Goal: Transaction & Acquisition: Purchase product/service

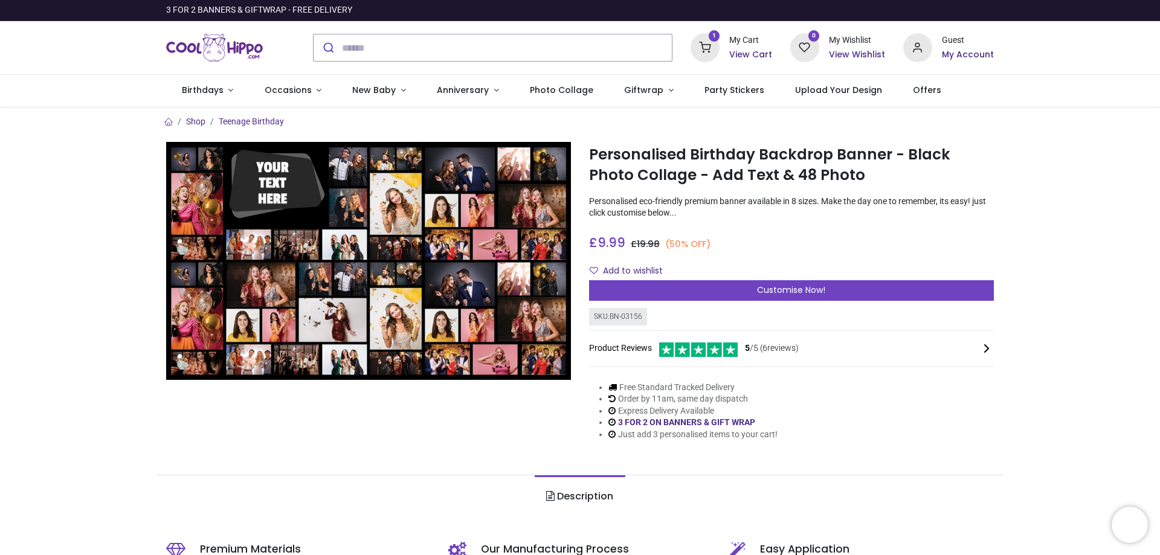
click at [716, 44] on icon at bounding box center [705, 47] width 29 height 29
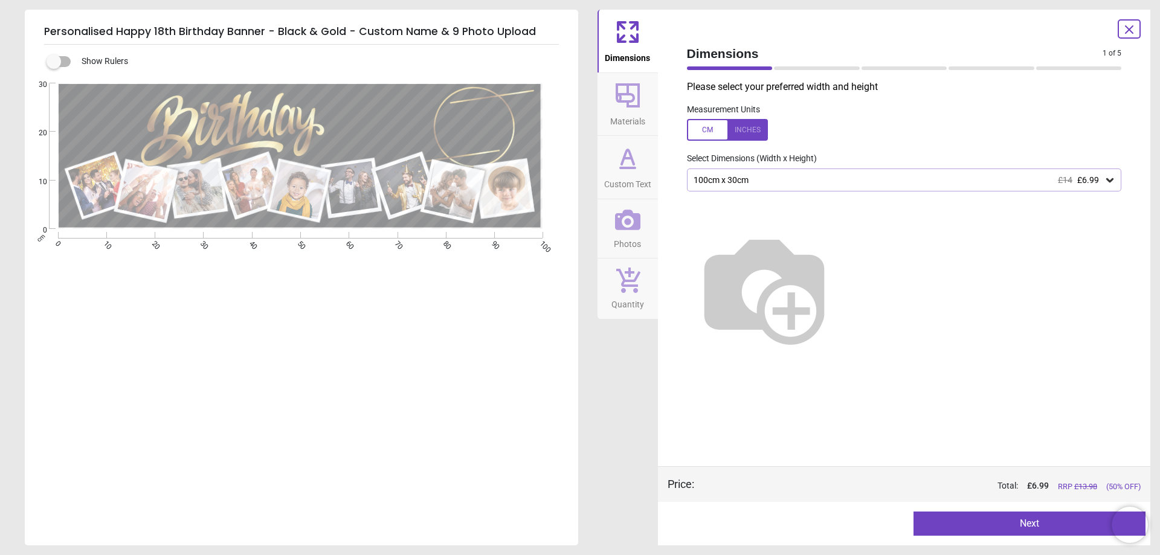
type textarea "******"
type textarea "**"
type textarea "*****"
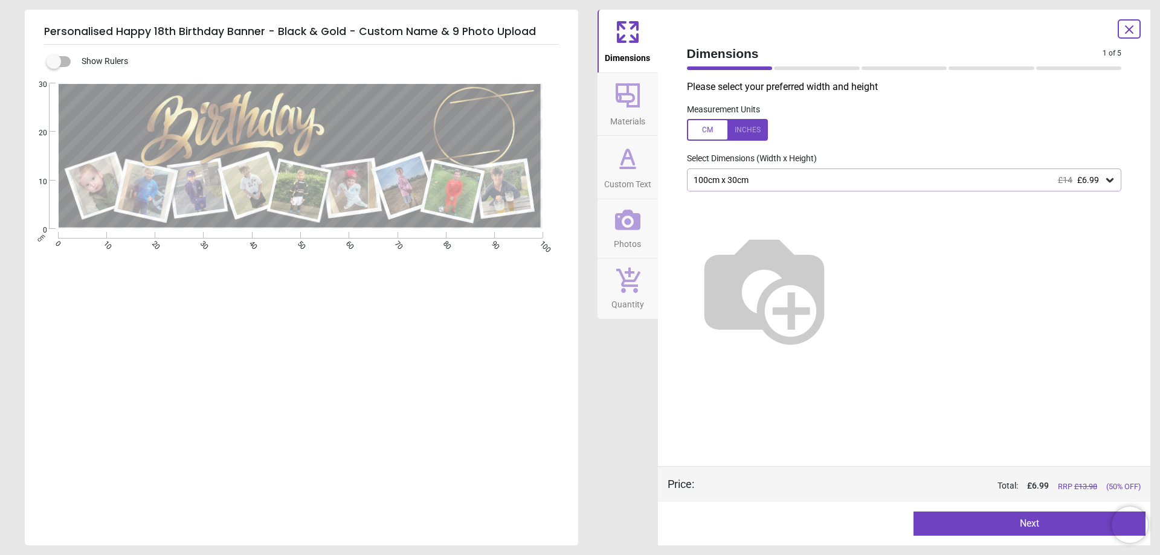
click at [636, 219] on icon at bounding box center [627, 220] width 25 height 21
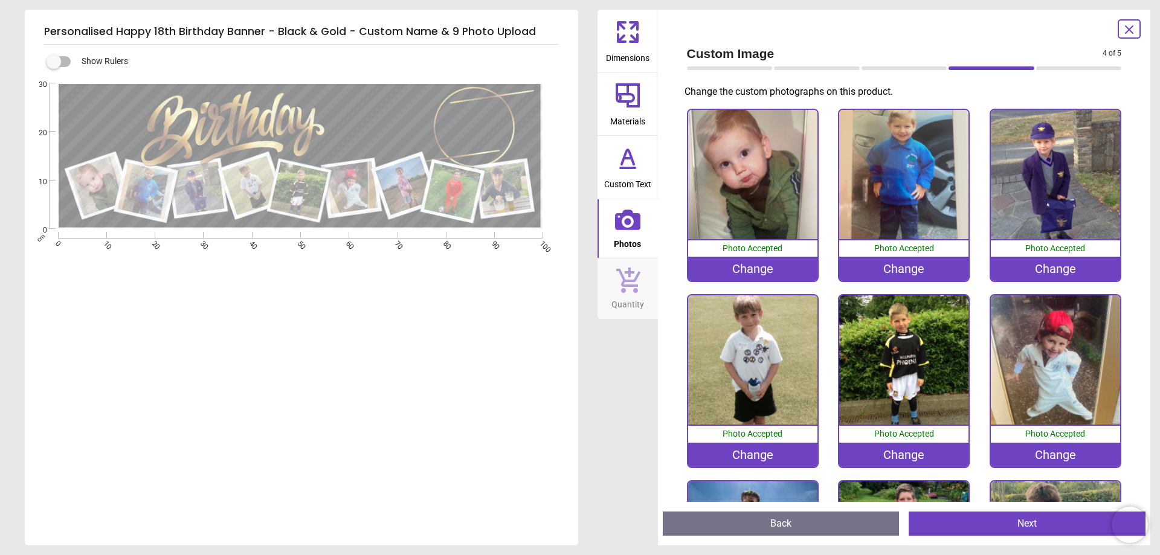
click at [756, 450] on div "Change" at bounding box center [752, 455] width 129 height 24
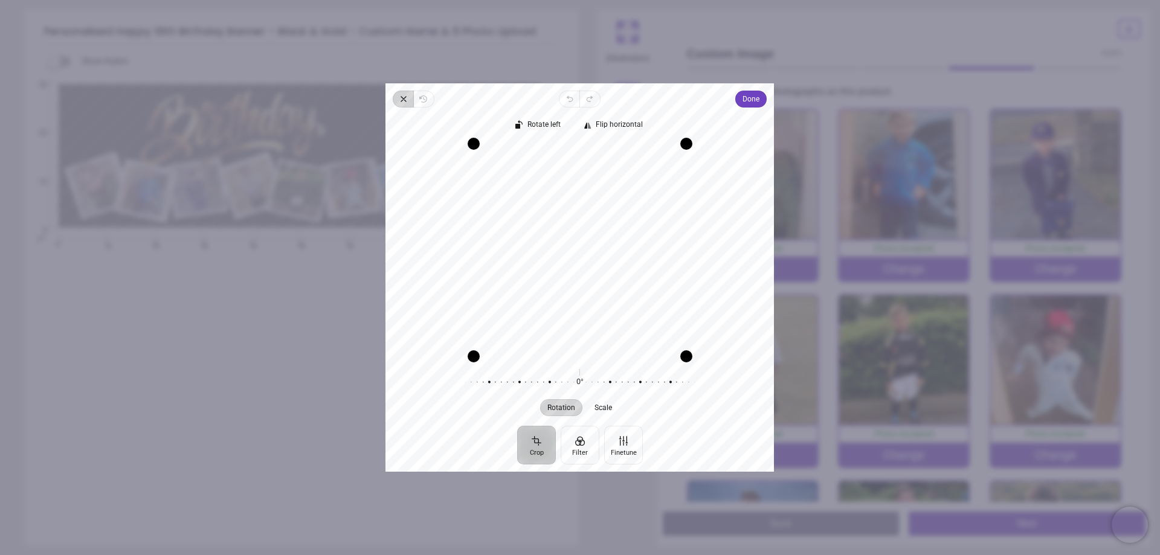
click at [404, 95] on icon "button" at bounding box center [404, 99] width 10 height 10
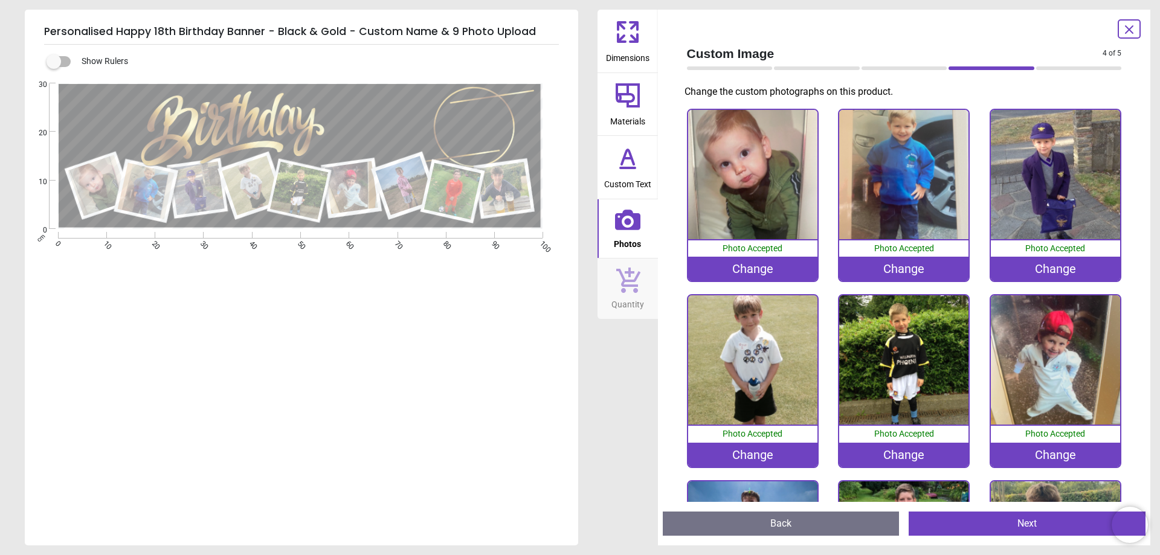
click at [744, 456] on div "Change" at bounding box center [752, 455] width 129 height 24
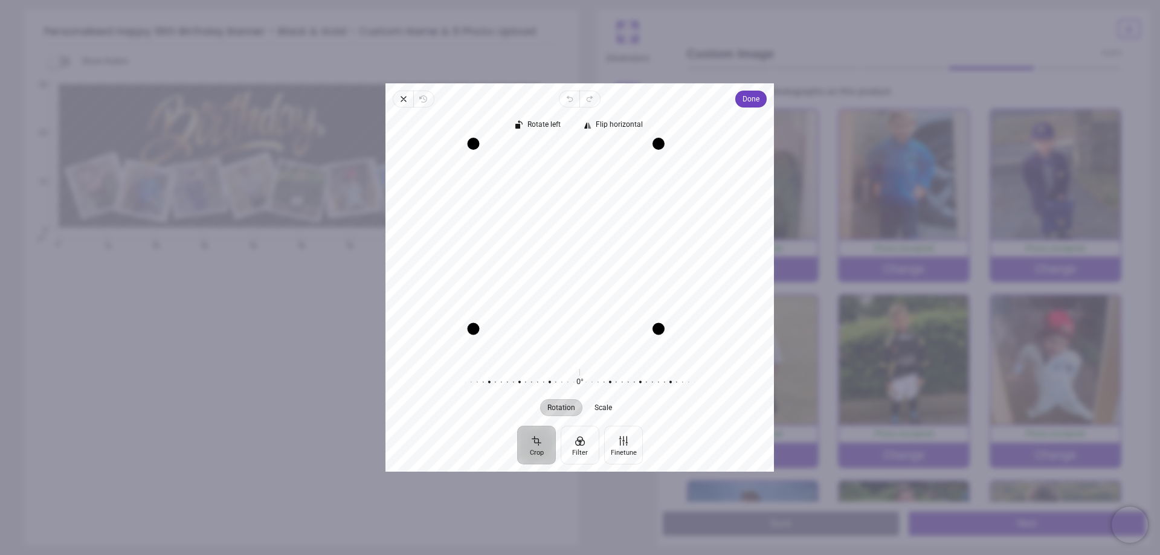
drag, startPoint x: 685, startPoint y: 354, endPoint x: 638, endPoint y: 344, distance: 47.6
click at [638, 344] on div "Recenter" at bounding box center [579, 249] width 369 height 213
click at [747, 95] on span "Done" at bounding box center [751, 99] width 17 height 15
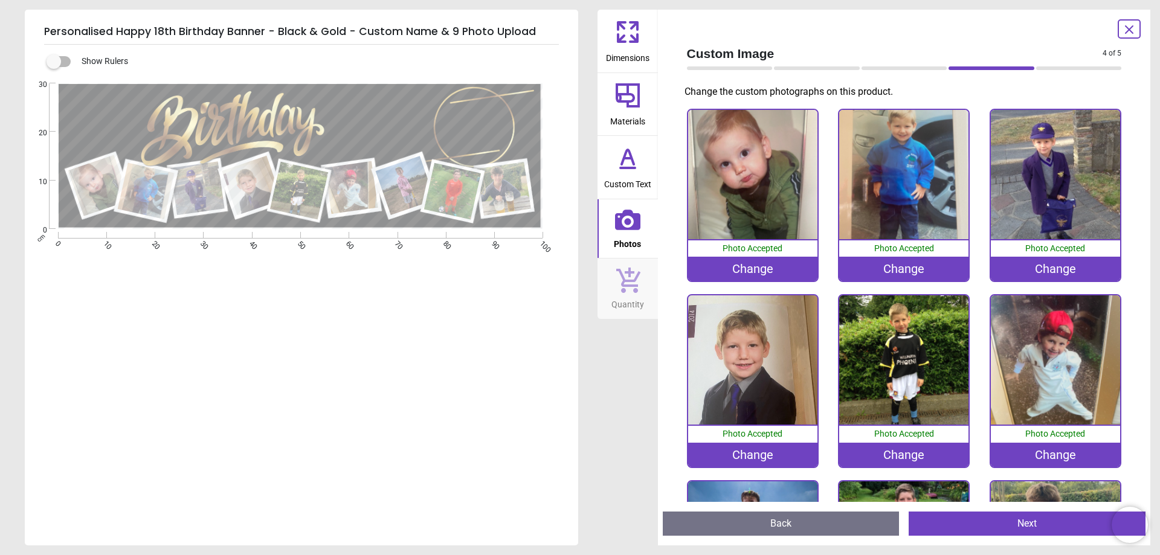
click at [1048, 453] on div "Change" at bounding box center [1055, 455] width 129 height 24
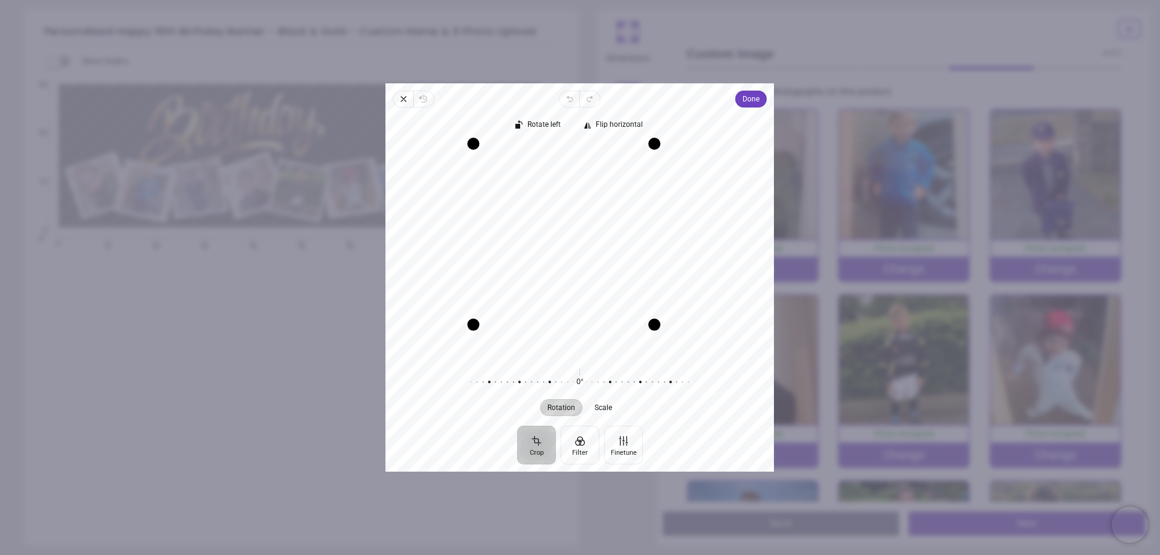
drag, startPoint x: 687, startPoint y: 357, endPoint x: 633, endPoint y: 345, distance: 55.6
click at [633, 345] on div "Recenter" at bounding box center [579, 249] width 369 height 213
click at [749, 100] on span "Done" at bounding box center [751, 99] width 17 height 15
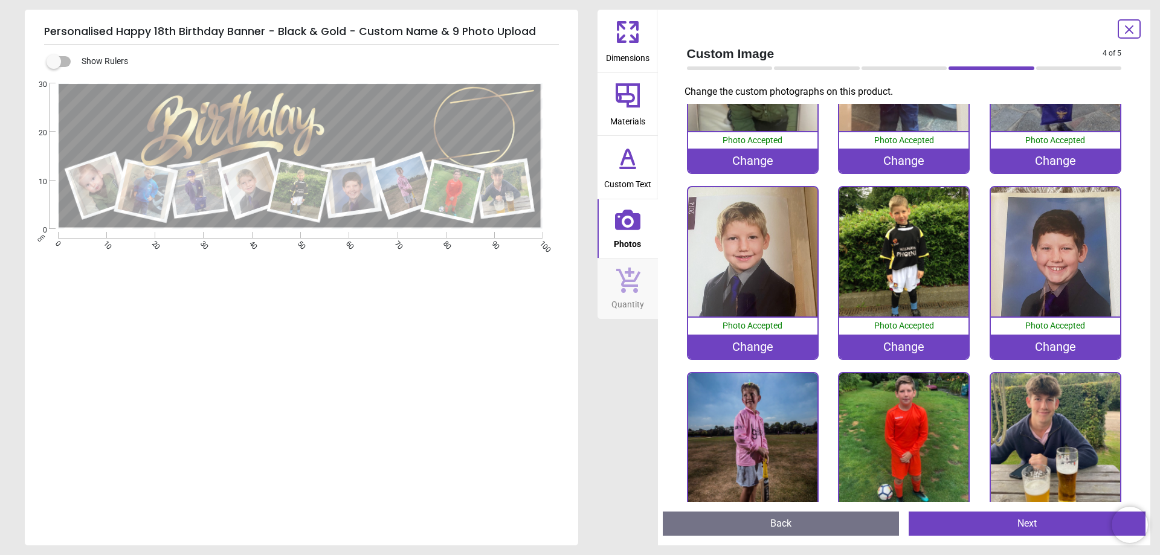
scroll to position [121, 0]
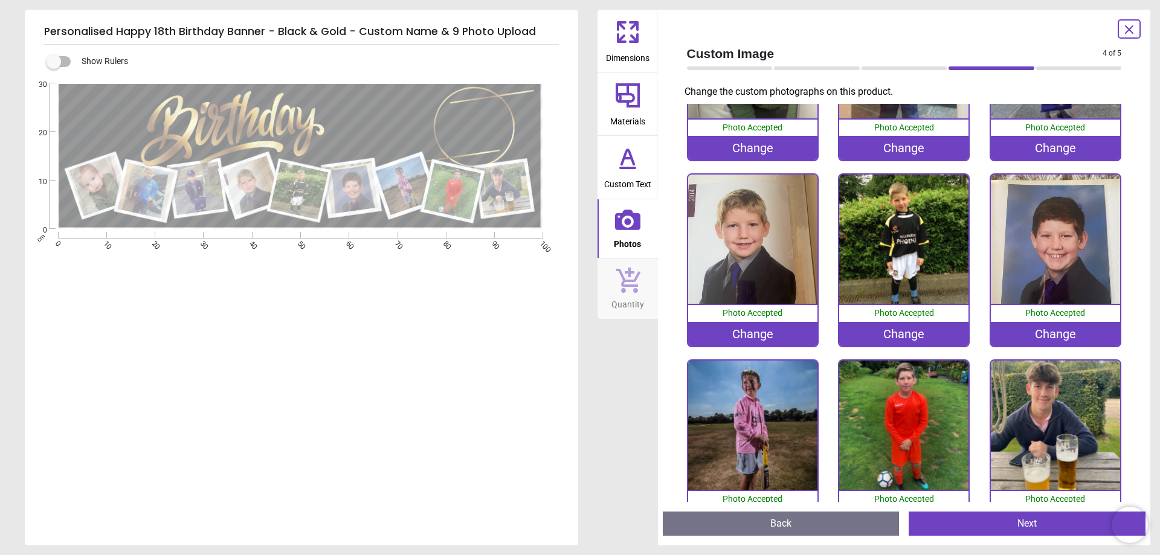
click at [353, 192] on image at bounding box center [352, 187] width 53 height 53
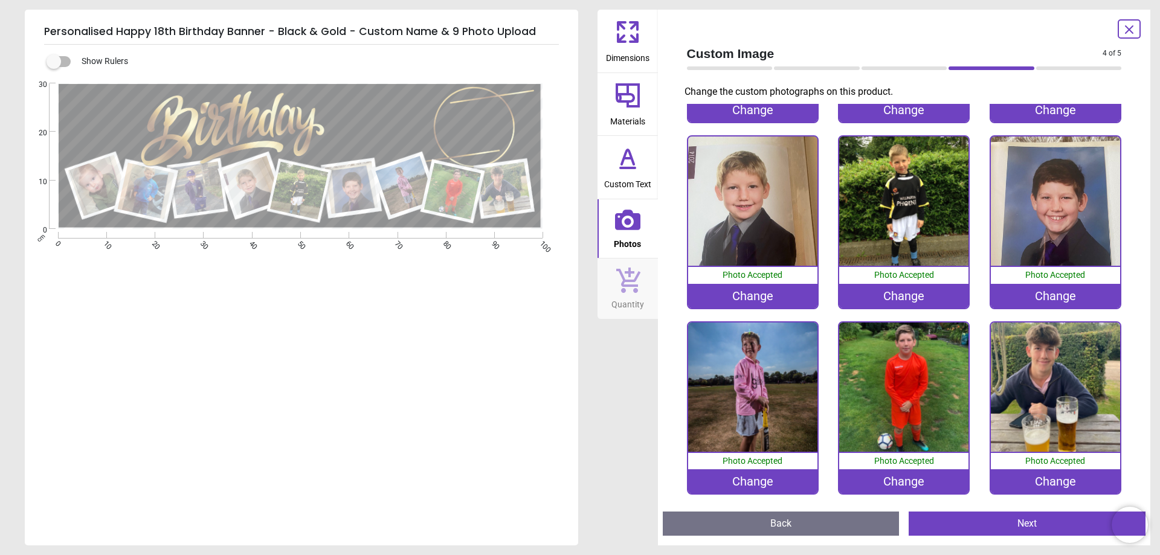
click at [1044, 288] on div "Change" at bounding box center [1055, 296] width 129 height 24
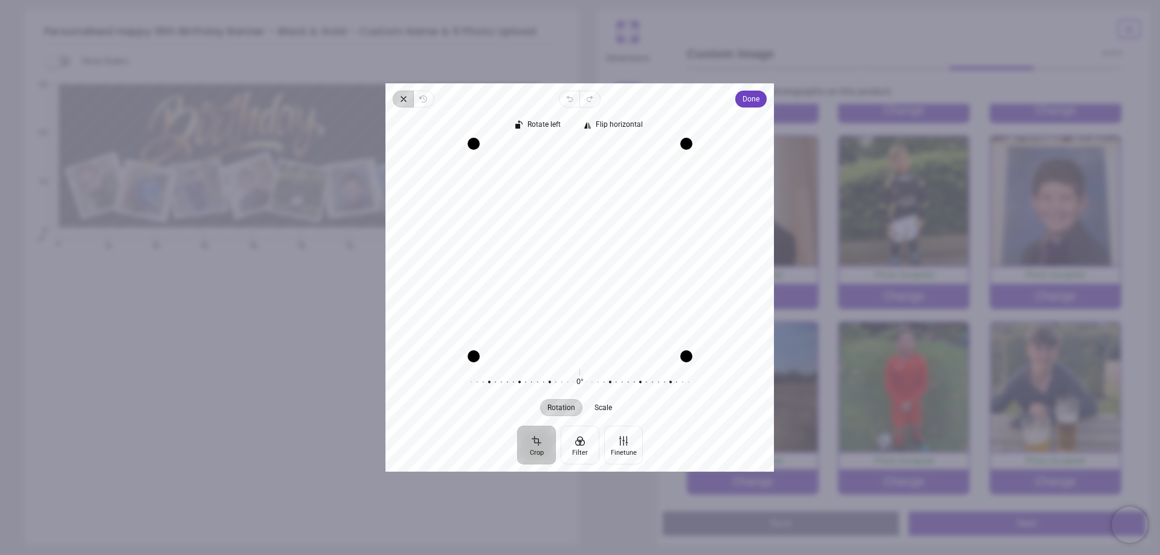
click at [404, 96] on icon "button" at bounding box center [404, 99] width 10 height 10
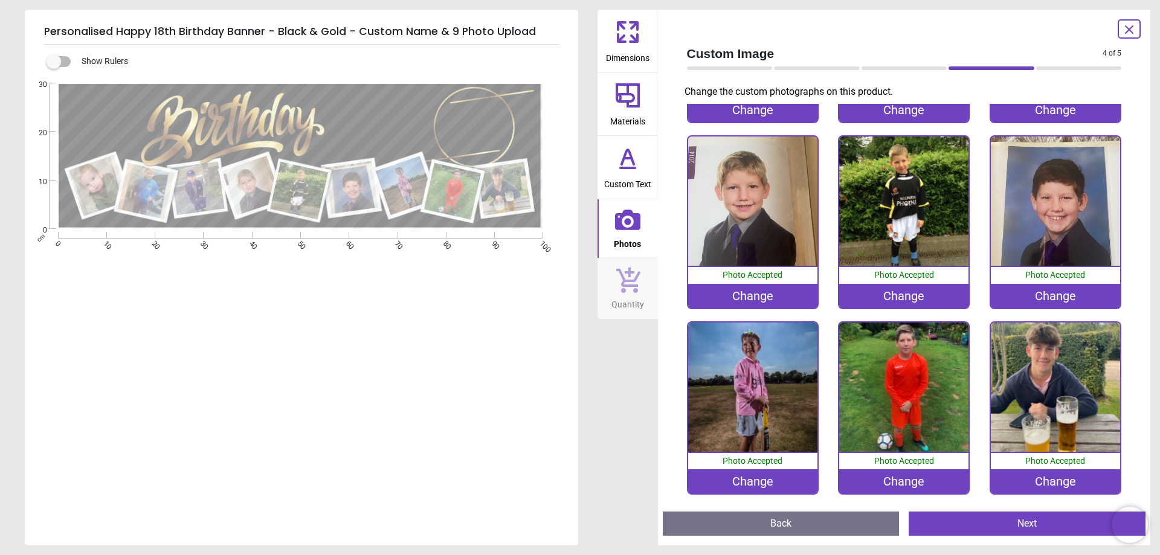
click at [1051, 297] on div "Change" at bounding box center [1055, 296] width 129 height 24
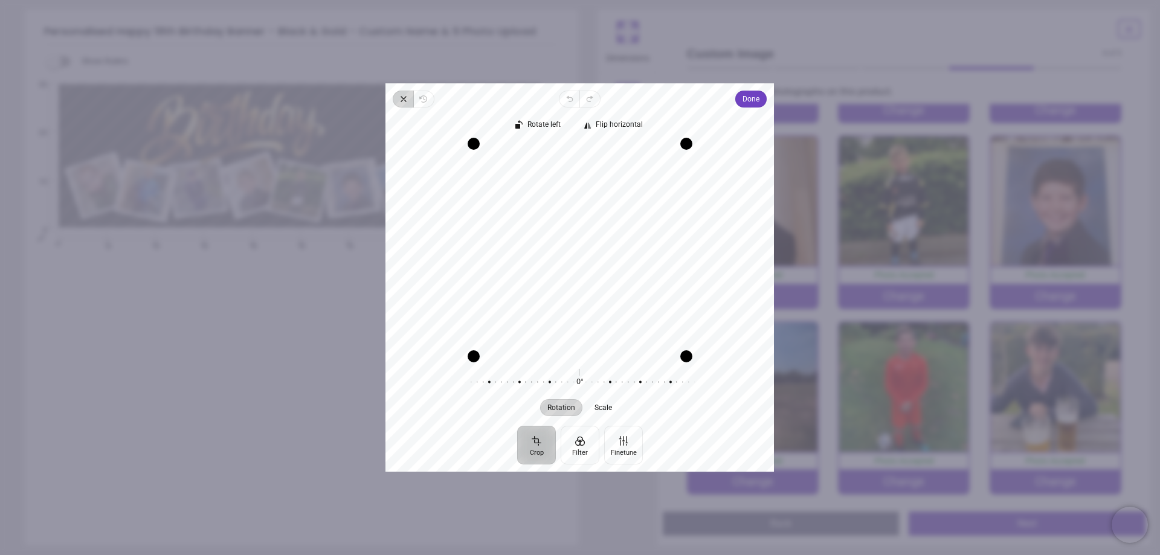
click at [398, 99] on span "Close" at bounding box center [403, 99] width 21 height 17
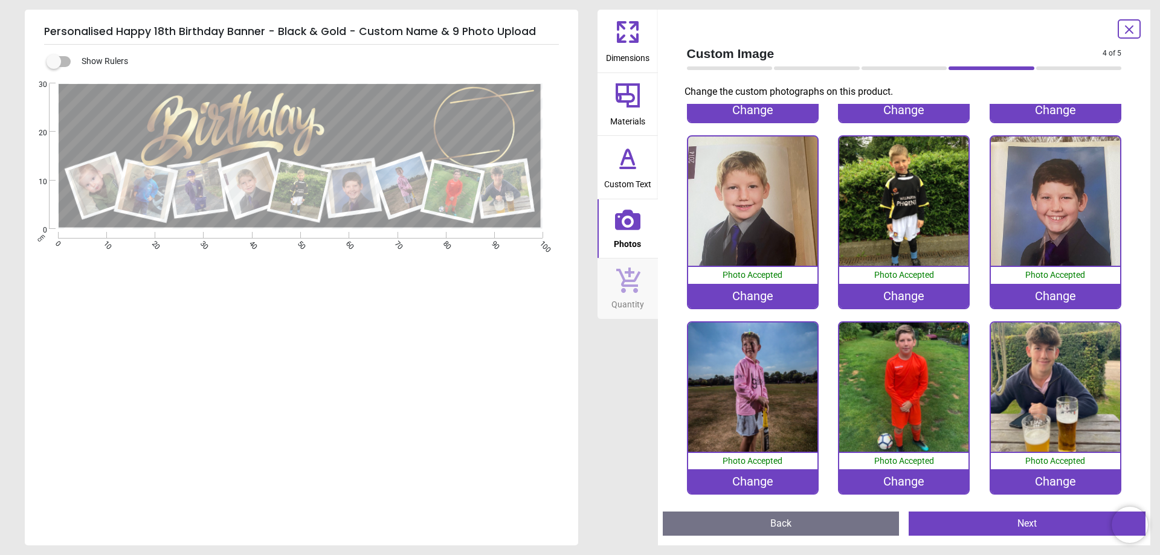
click at [1033, 291] on div "Change" at bounding box center [1055, 296] width 129 height 24
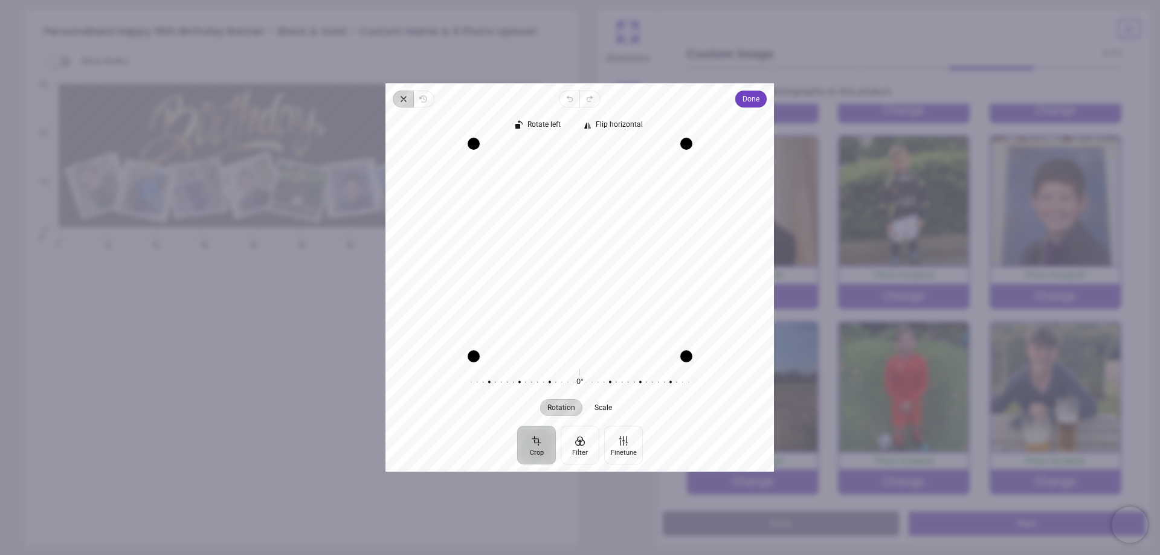
click at [402, 100] on icon "button" at bounding box center [404, 99] width 10 height 10
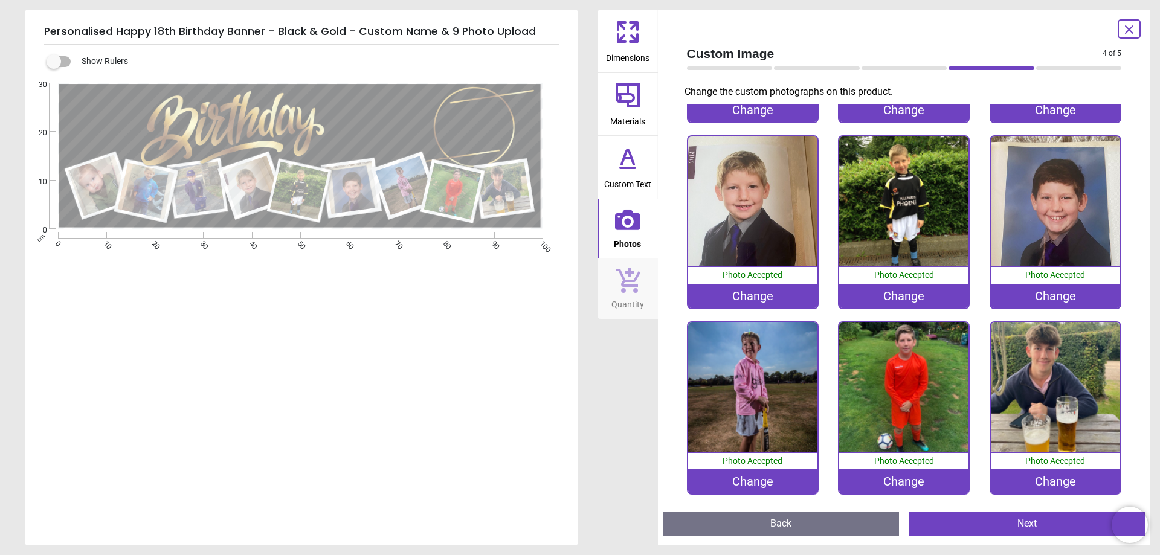
click at [1051, 288] on div "Change" at bounding box center [1055, 296] width 129 height 24
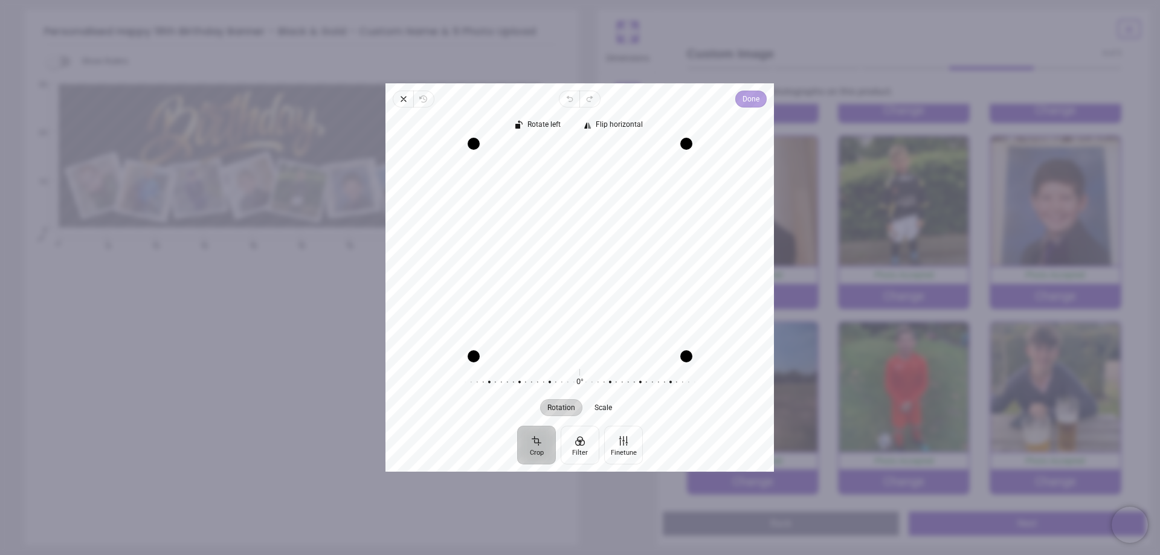
click at [745, 97] on span "Done" at bounding box center [751, 99] width 17 height 15
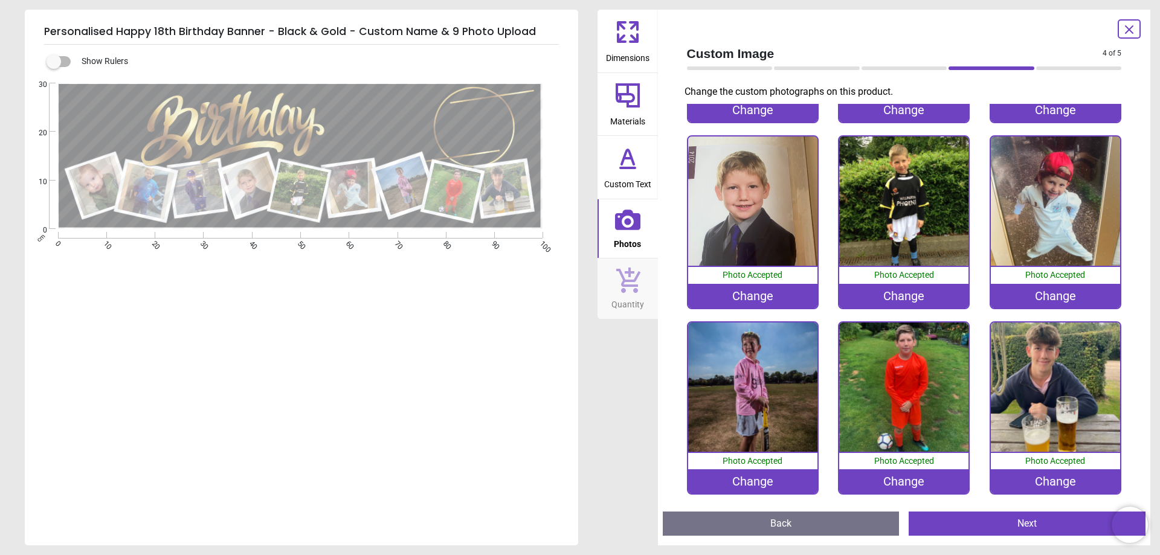
click at [986, 522] on button "Next" at bounding box center [1027, 524] width 237 height 24
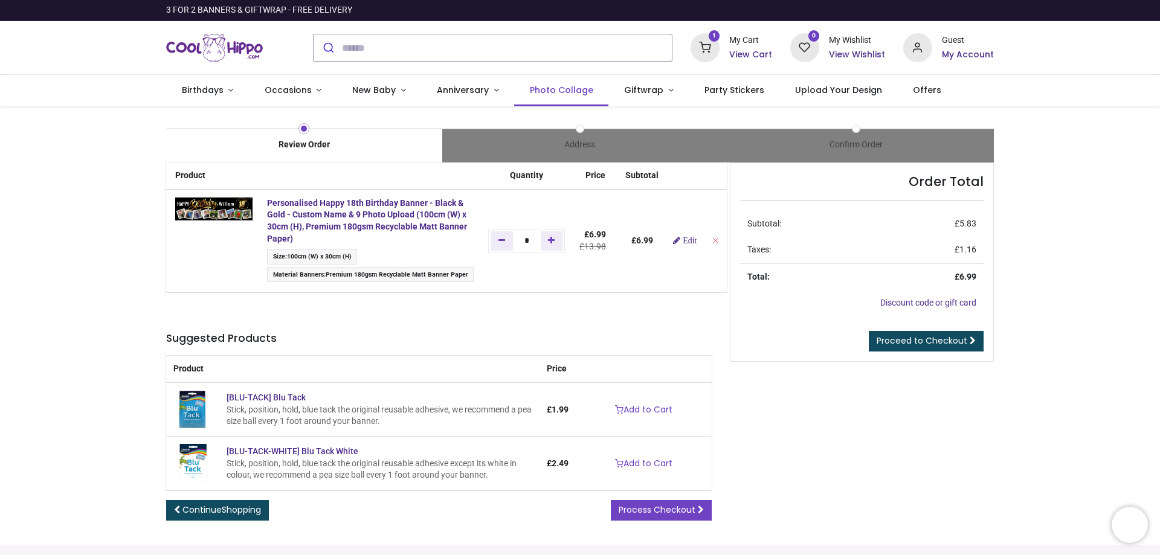
click at [556, 95] on span "Photo Collage" at bounding box center [561, 90] width 63 height 12
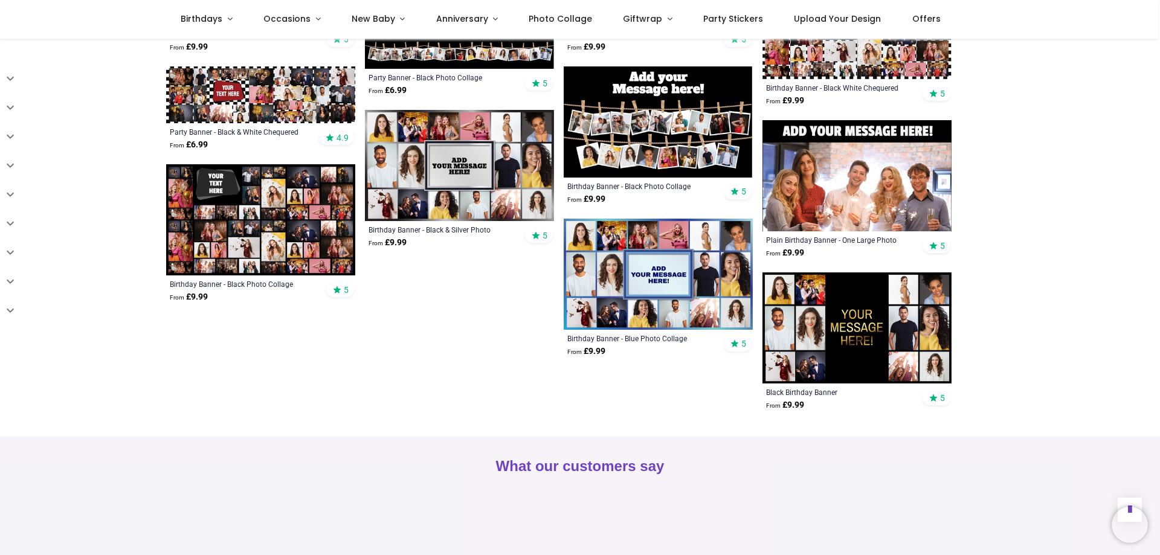
scroll to position [1148, 0]
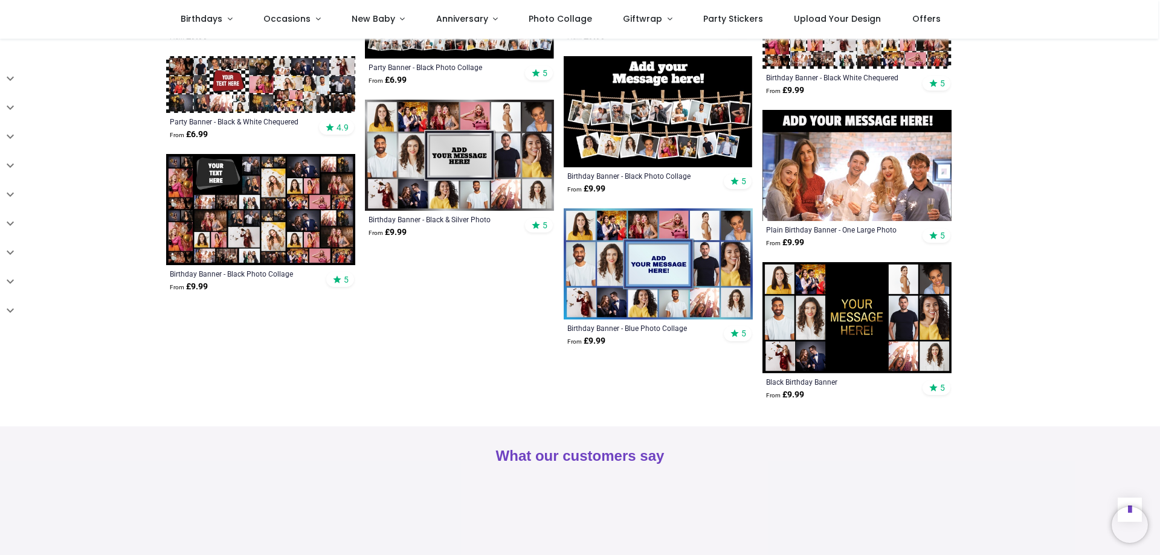
click at [257, 206] on img at bounding box center [260, 209] width 189 height 111
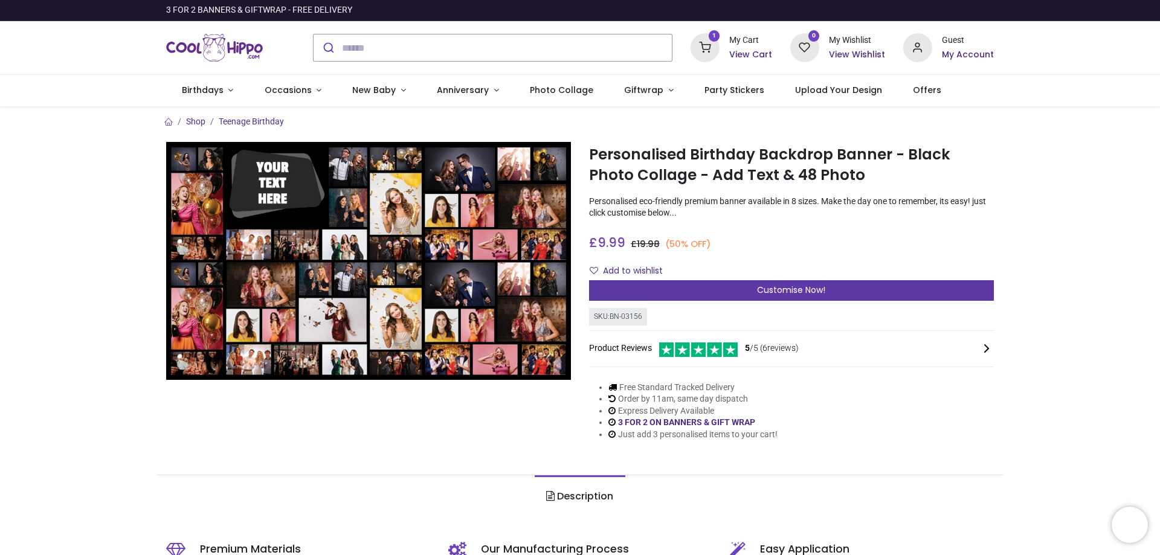
click at [736, 290] on div "Customise Now!" at bounding box center [791, 290] width 405 height 21
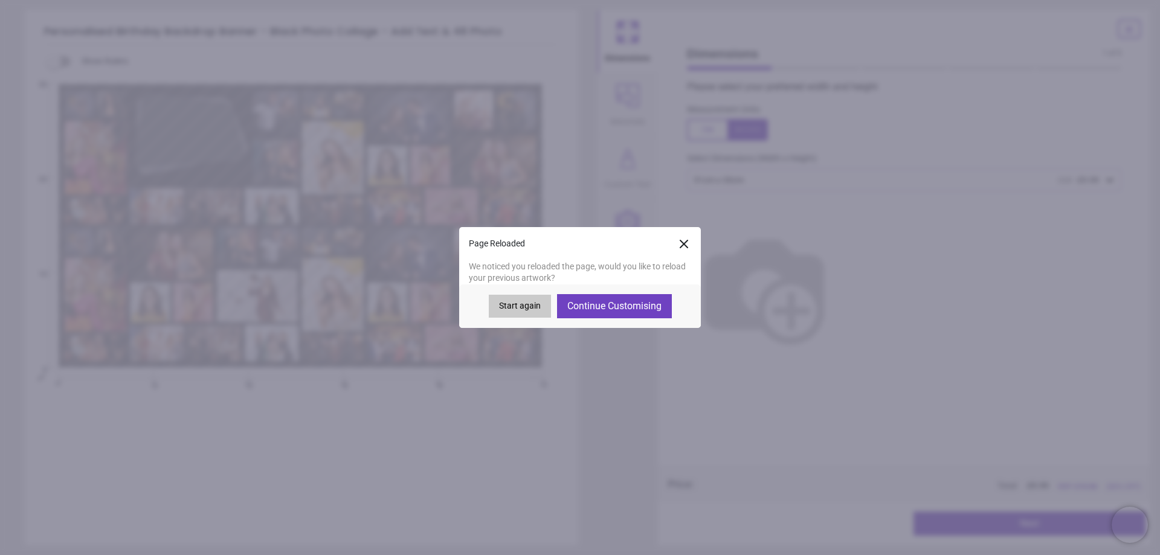
click at [620, 310] on button "Continue Customising" at bounding box center [614, 306] width 115 height 24
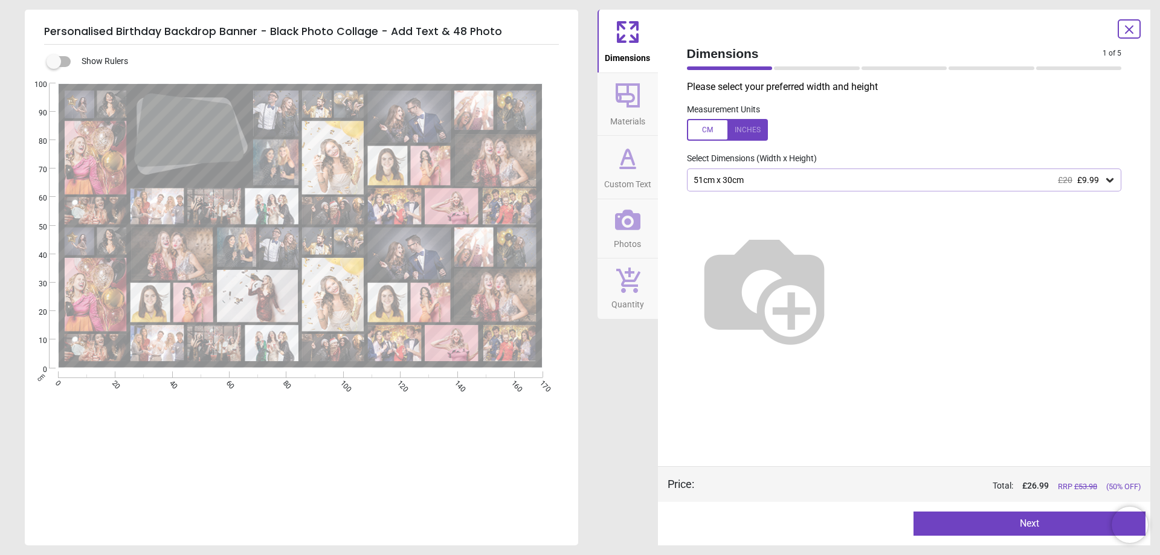
type textarea "**********"
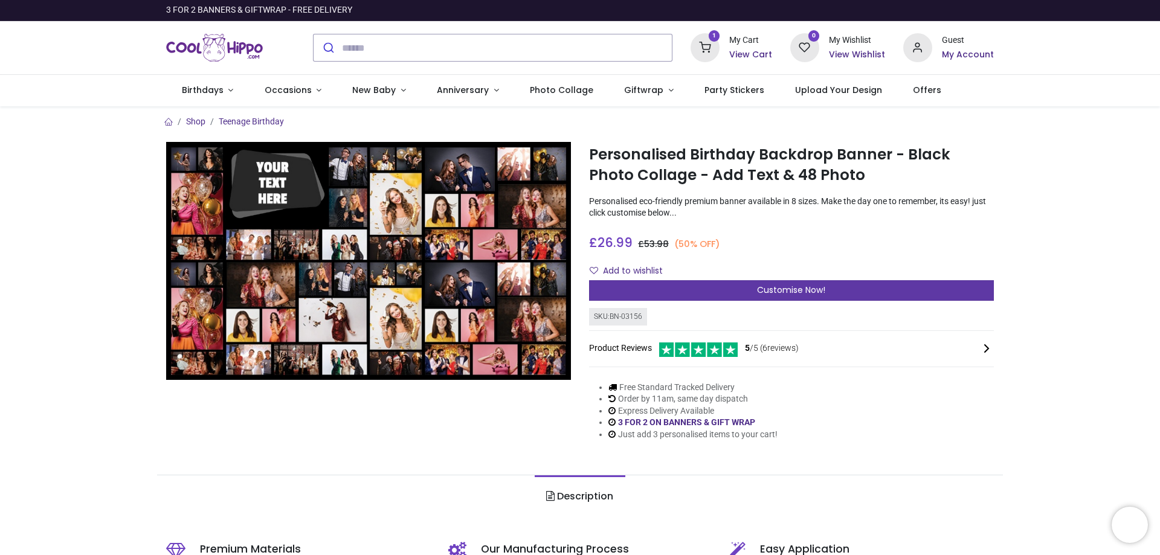
click at [754, 291] on div "Customise Now!" at bounding box center [791, 290] width 405 height 21
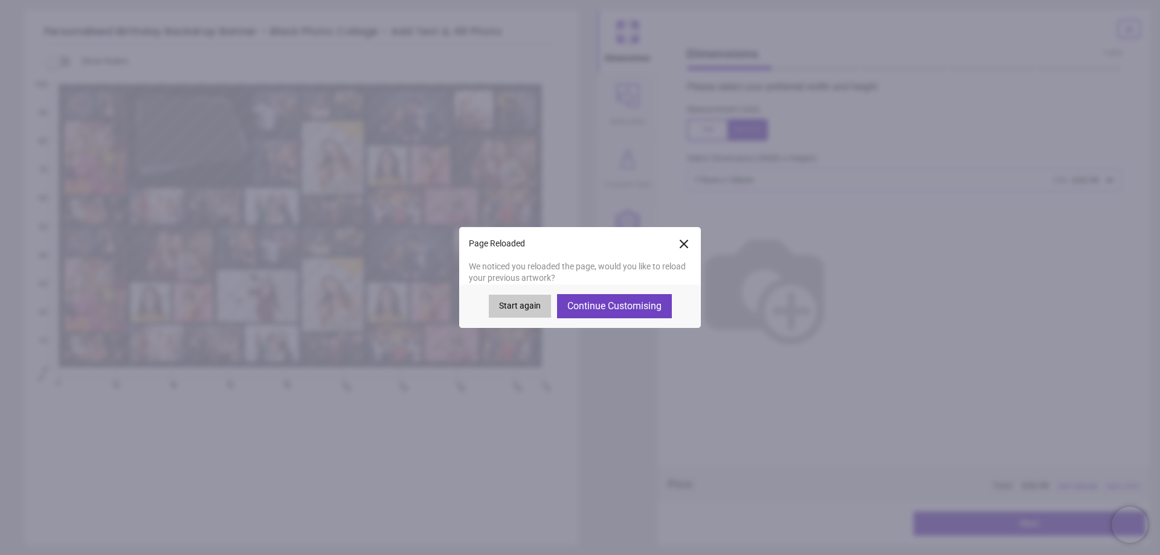
click at [647, 308] on button "Continue Customising" at bounding box center [614, 306] width 115 height 24
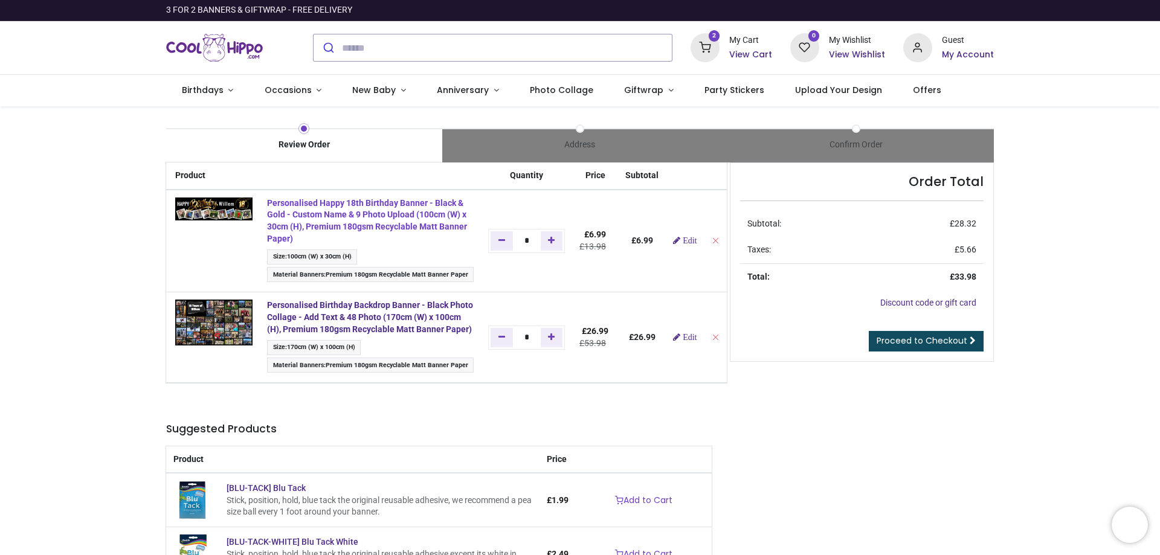
click at [401, 221] on strong "Personalised Happy 18th Birthday Banner - Black & Gold - Custom Name & 9 Photo …" at bounding box center [367, 220] width 200 height 45
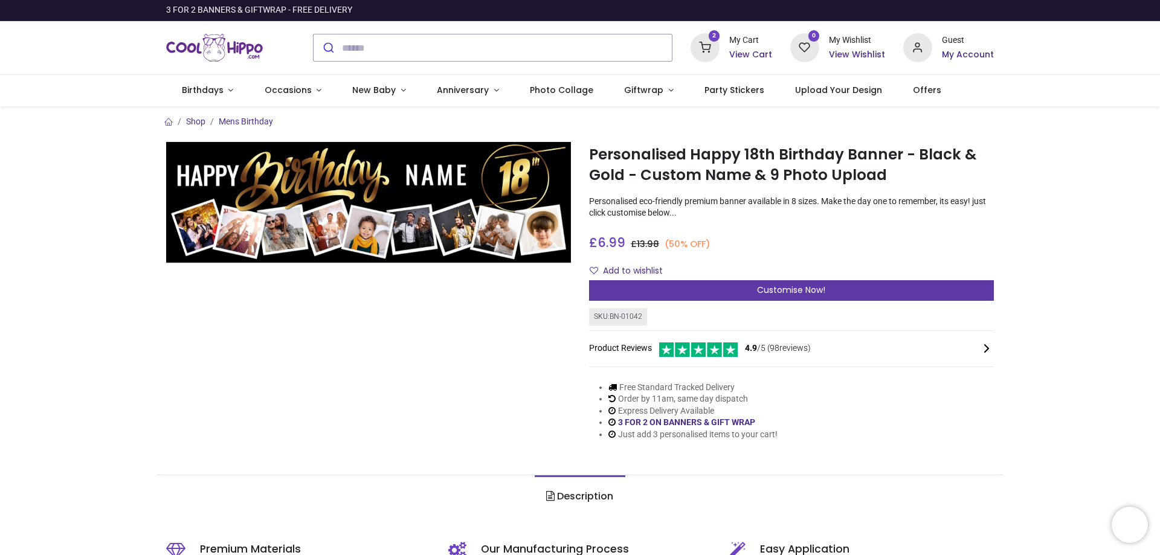
click at [724, 286] on div "Customise Now!" at bounding box center [791, 290] width 405 height 21
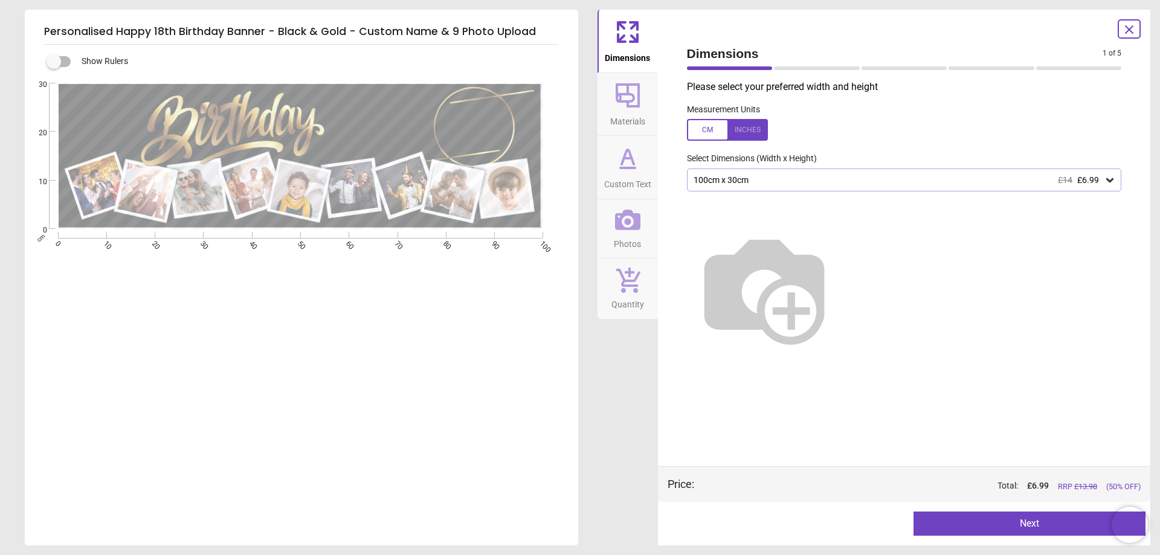
click at [983, 526] on button "Next" at bounding box center [1030, 524] width 232 height 24
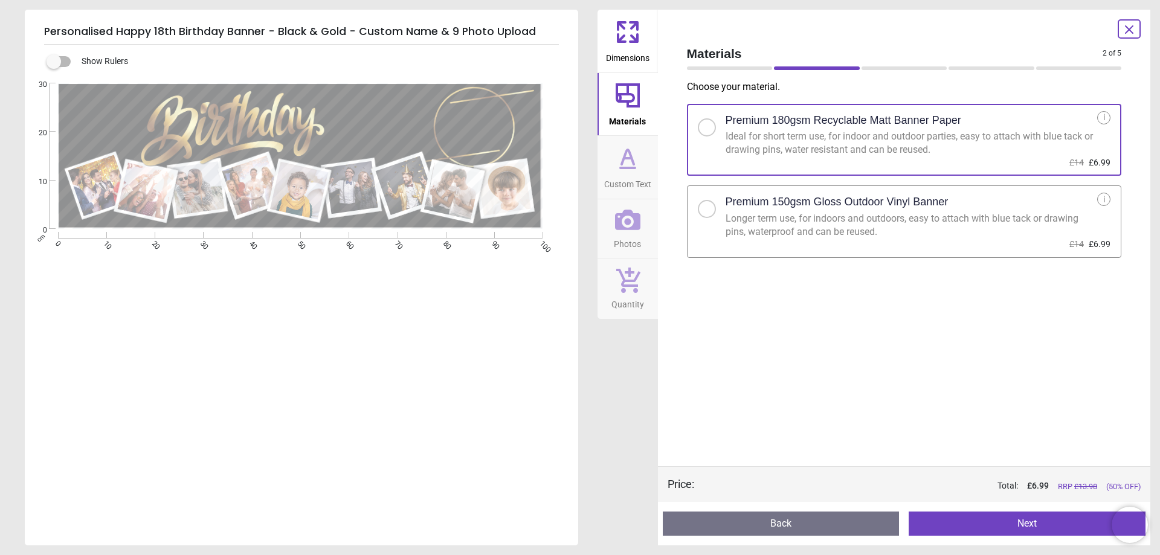
click at [990, 523] on button "Next" at bounding box center [1027, 524] width 237 height 24
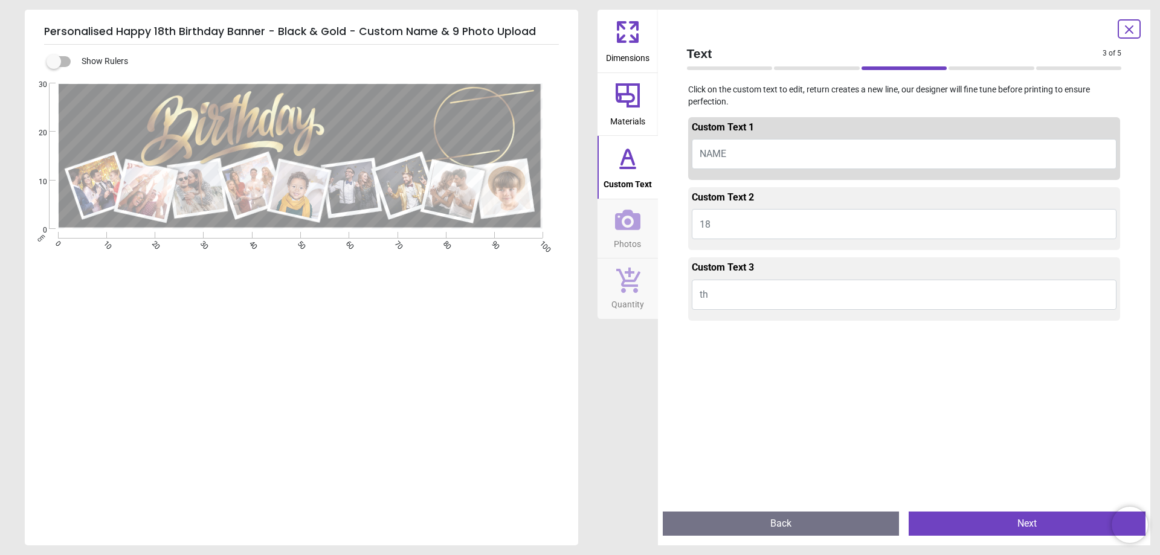
click at [761, 159] on button "NAME" at bounding box center [904, 154] width 425 height 30
click at [766, 150] on button "NAME" at bounding box center [904, 154] width 425 height 30
type textarea "******"
click at [1007, 522] on button "Next" at bounding box center [1027, 524] width 237 height 24
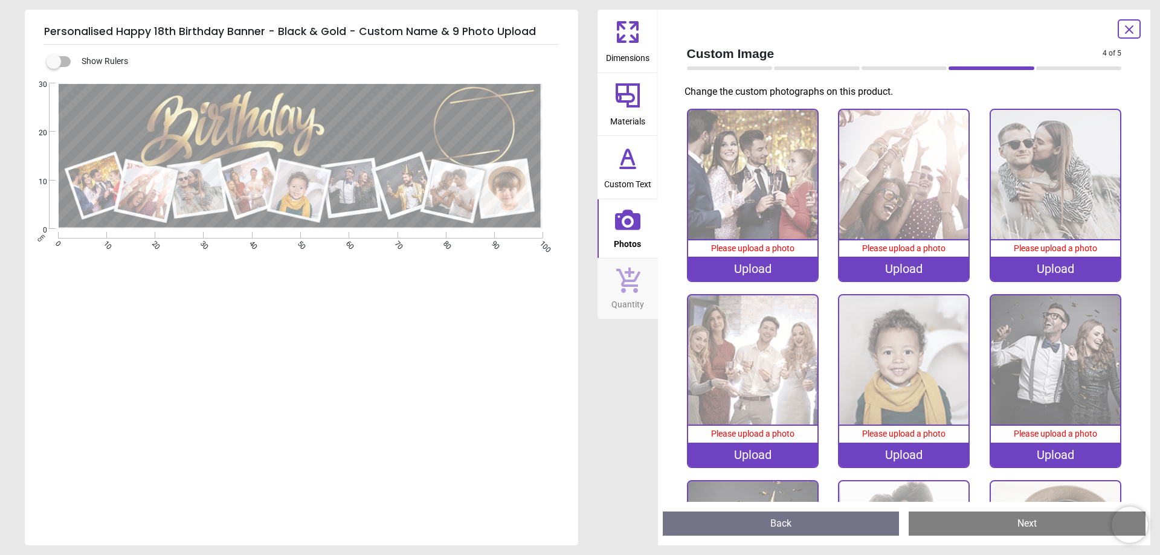
click at [738, 278] on div "Upload" at bounding box center [752, 269] width 129 height 24
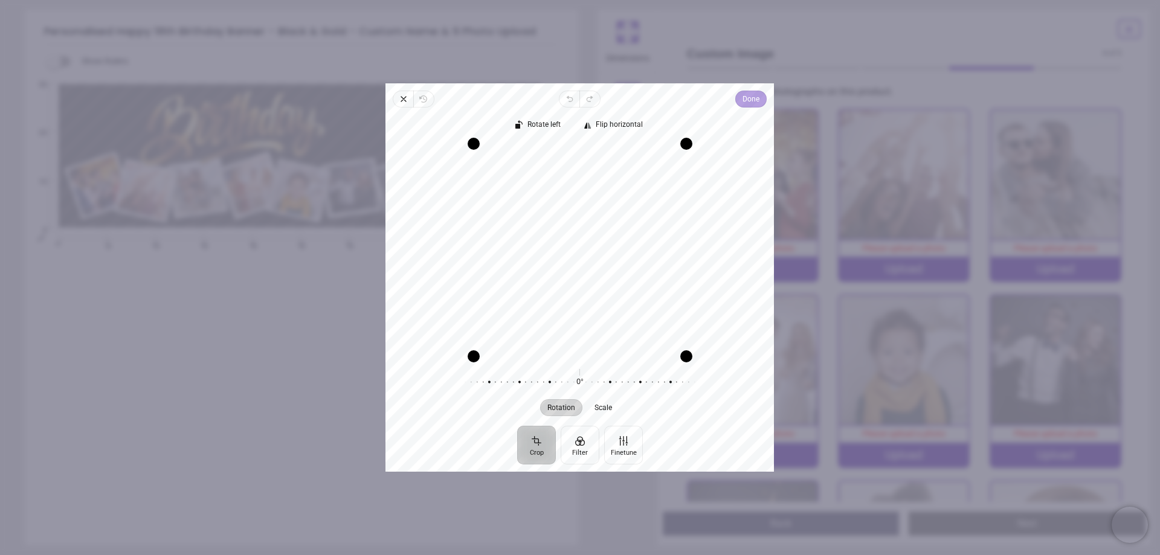
click at [752, 99] on span "Done" at bounding box center [751, 99] width 17 height 15
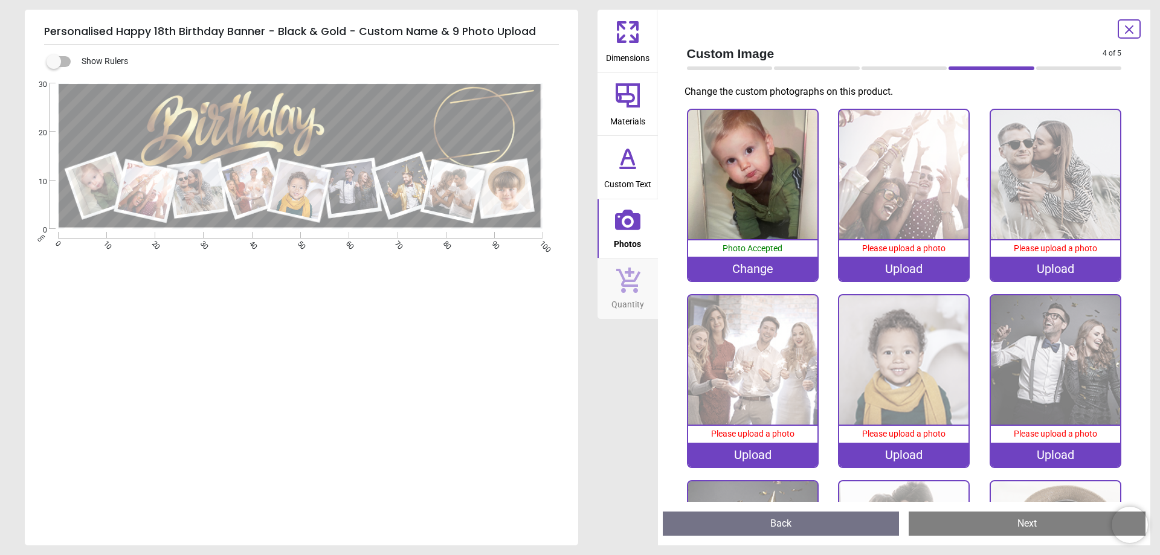
click at [903, 273] on div "Upload" at bounding box center [903, 269] width 129 height 24
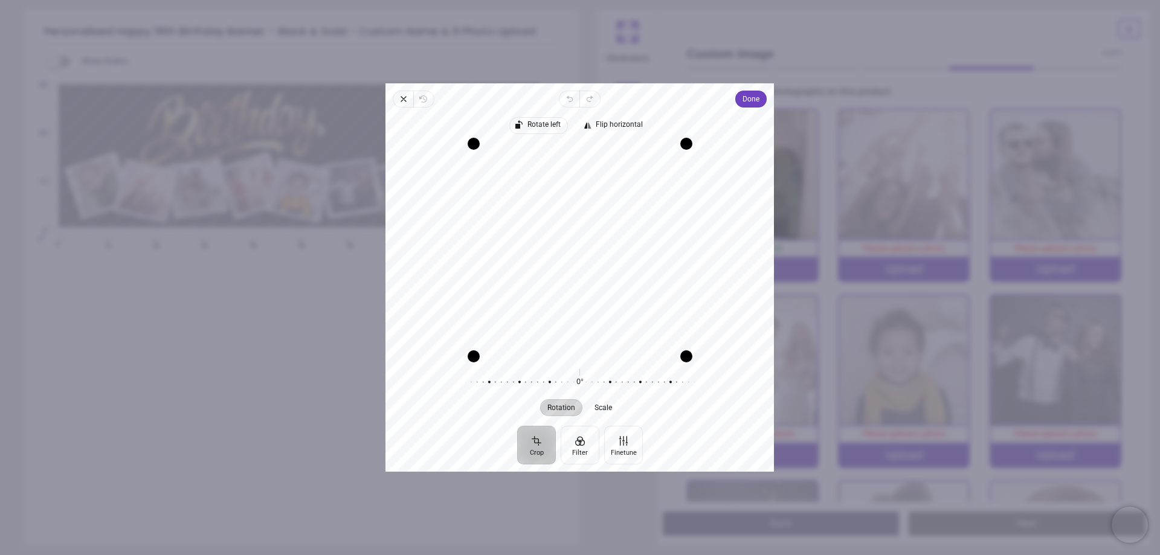
click at [544, 124] on span "Rotate left" at bounding box center [544, 125] width 33 height 8
click at [547, 124] on span "Rotate left" at bounding box center [544, 125] width 33 height 8
click at [752, 102] on span "Done" at bounding box center [751, 99] width 17 height 15
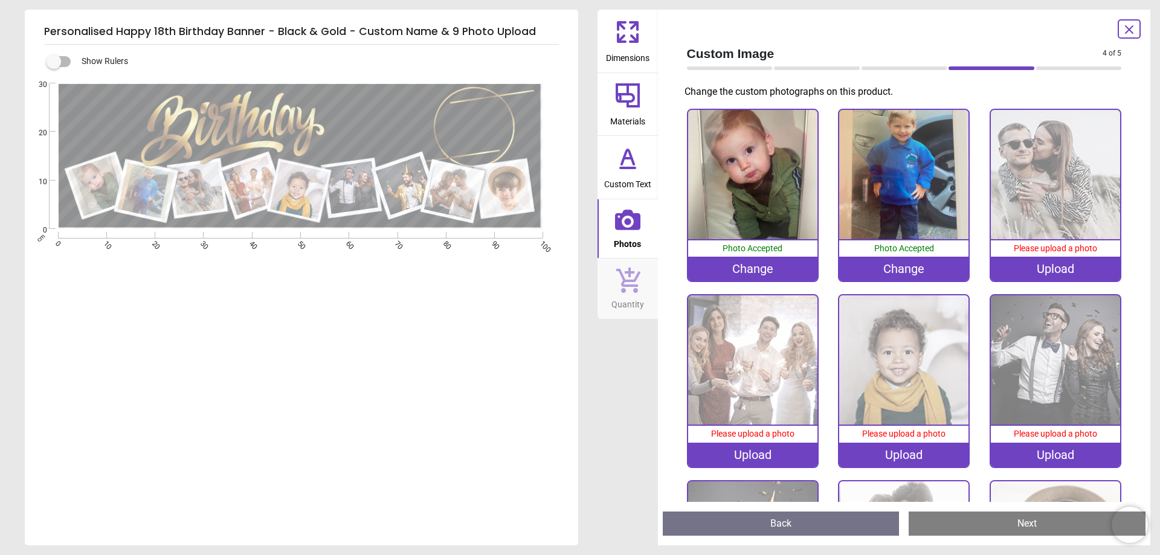
click at [1033, 265] on div "Upload" at bounding box center [1055, 269] width 129 height 24
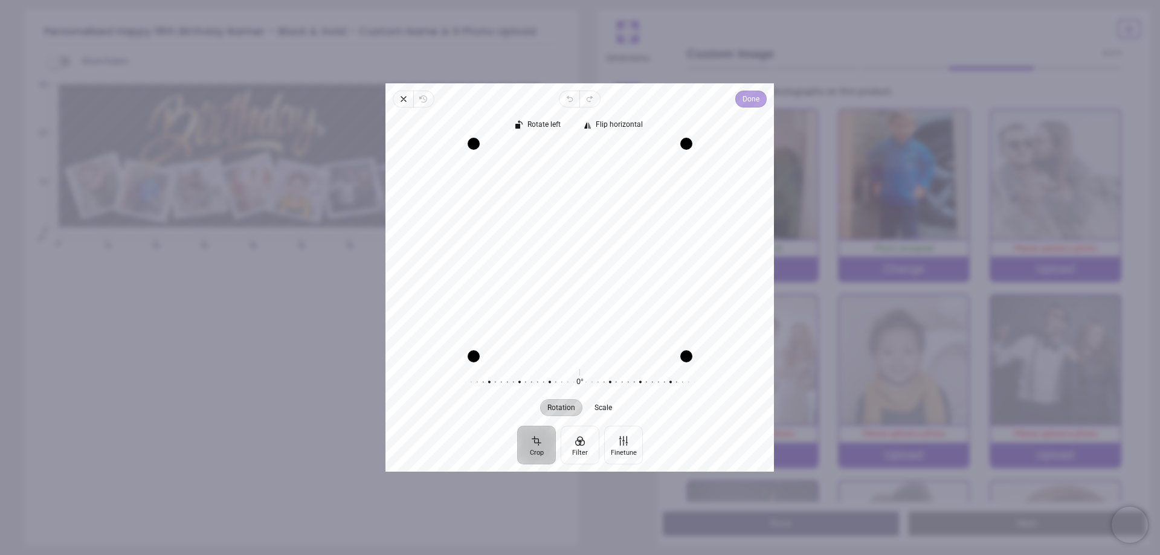
click at [755, 97] on span "Done" at bounding box center [751, 99] width 17 height 15
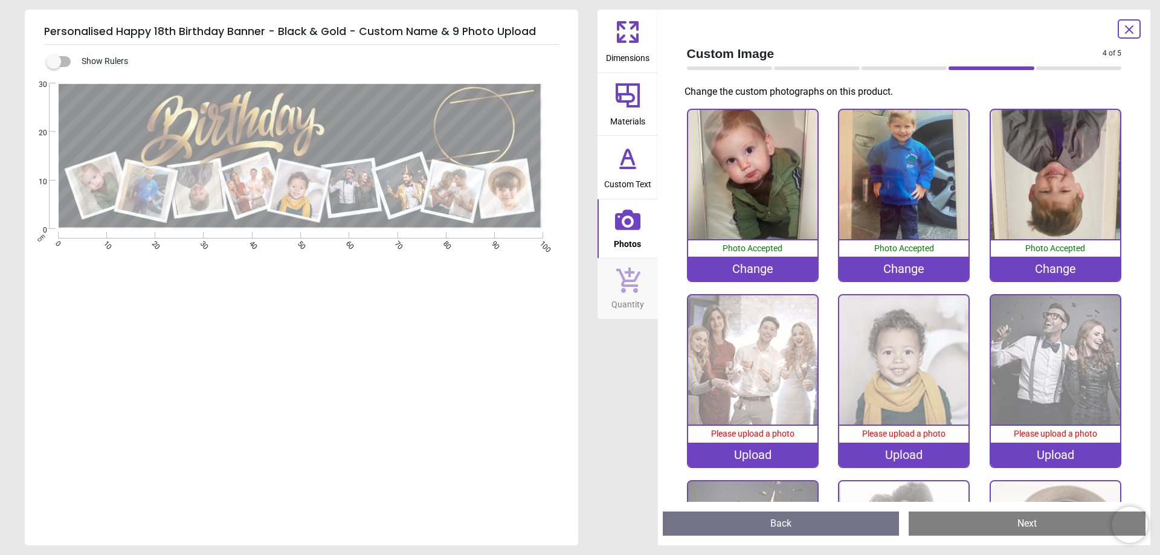
click at [1052, 270] on div "Change" at bounding box center [1055, 269] width 129 height 24
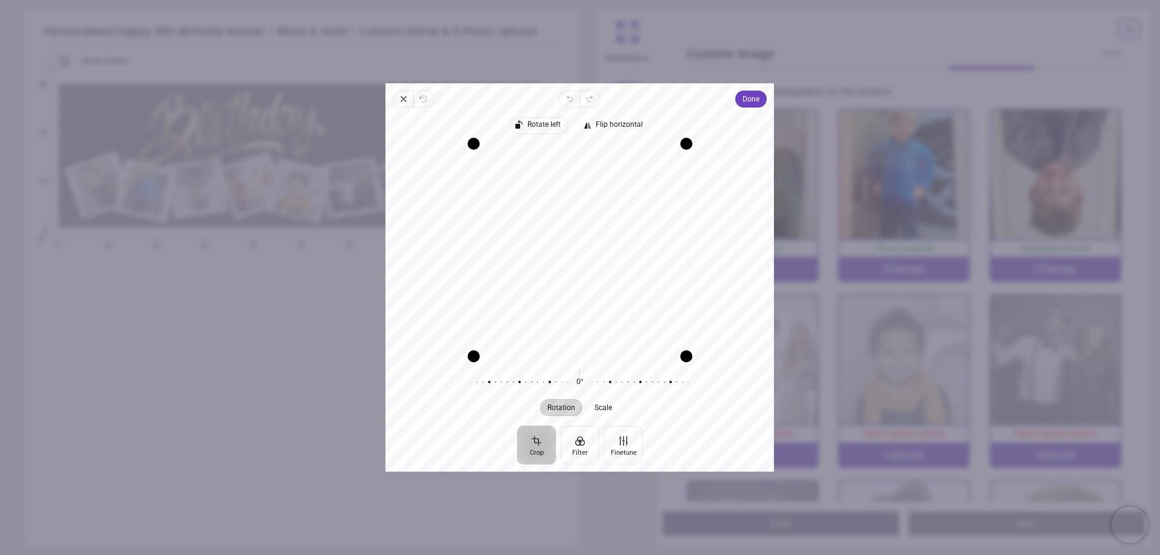
click at [549, 123] on span "Rotate left" at bounding box center [544, 125] width 33 height 8
click at [743, 103] on span "Done" at bounding box center [751, 99] width 17 height 15
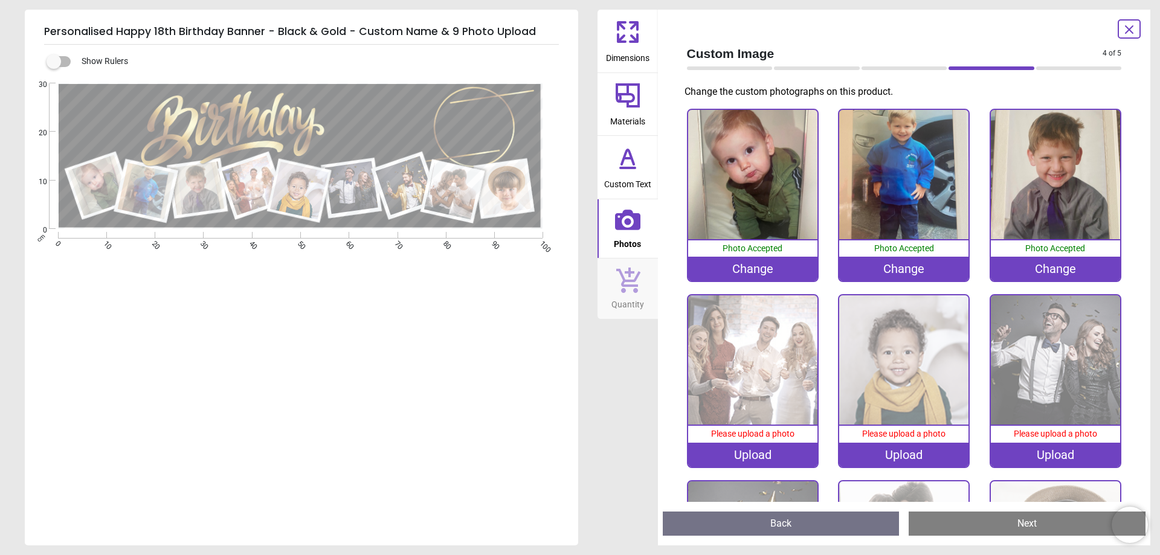
click at [752, 449] on div "Upload" at bounding box center [752, 455] width 129 height 24
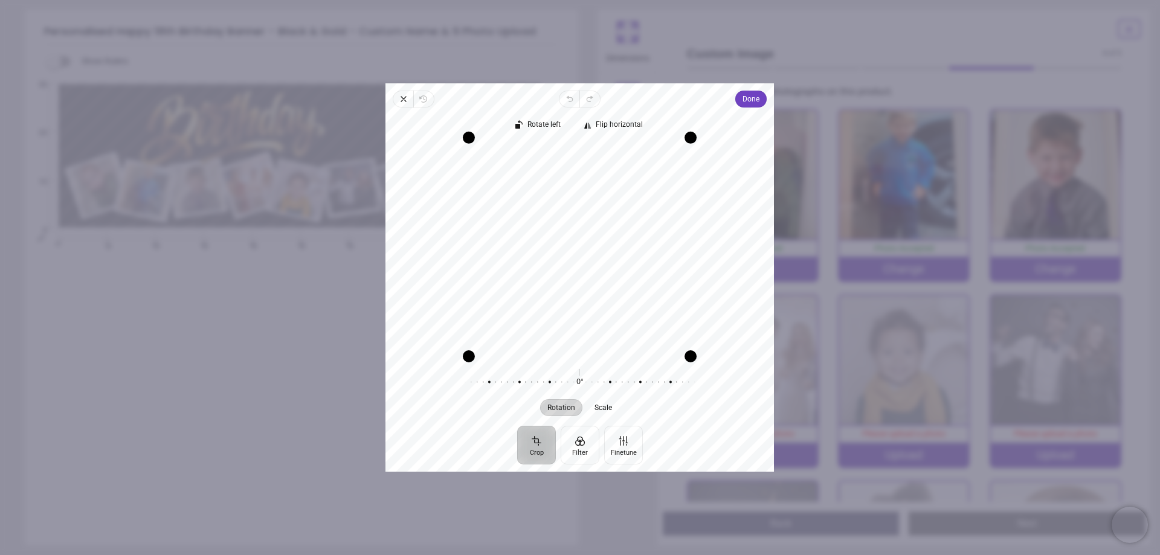
drag, startPoint x: 602, startPoint y: 143, endPoint x: 615, endPoint y: 86, distance: 58.2
click at [615, 86] on div "Close Revert Undo Redo Done Crop Filter Finetune Rotate left Flip horizontal Re…" at bounding box center [580, 277] width 389 height 389
click at [753, 98] on span "Done" at bounding box center [751, 99] width 17 height 15
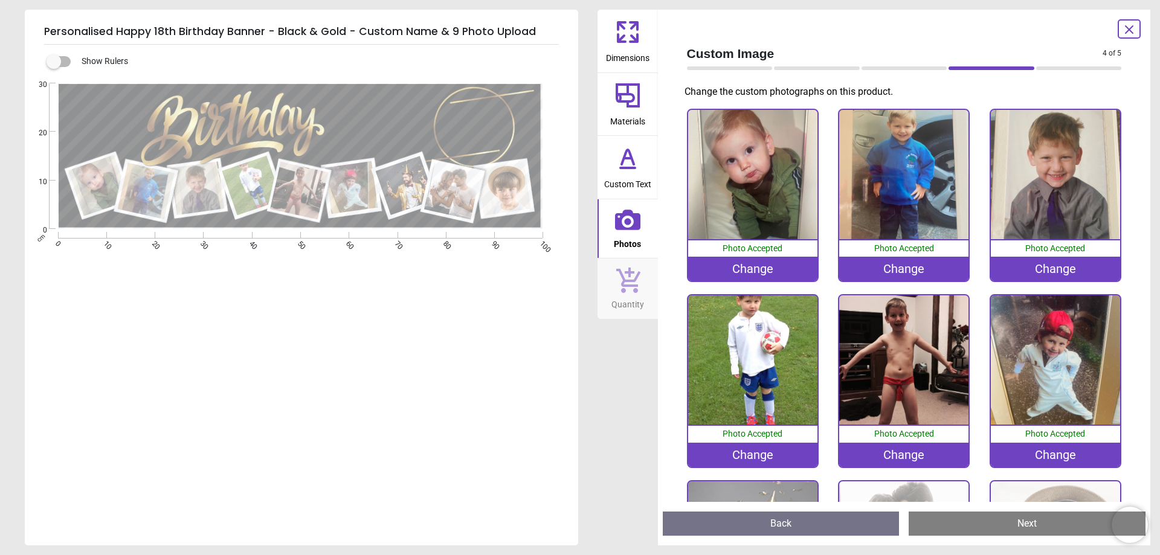
scroll to position [159, 0]
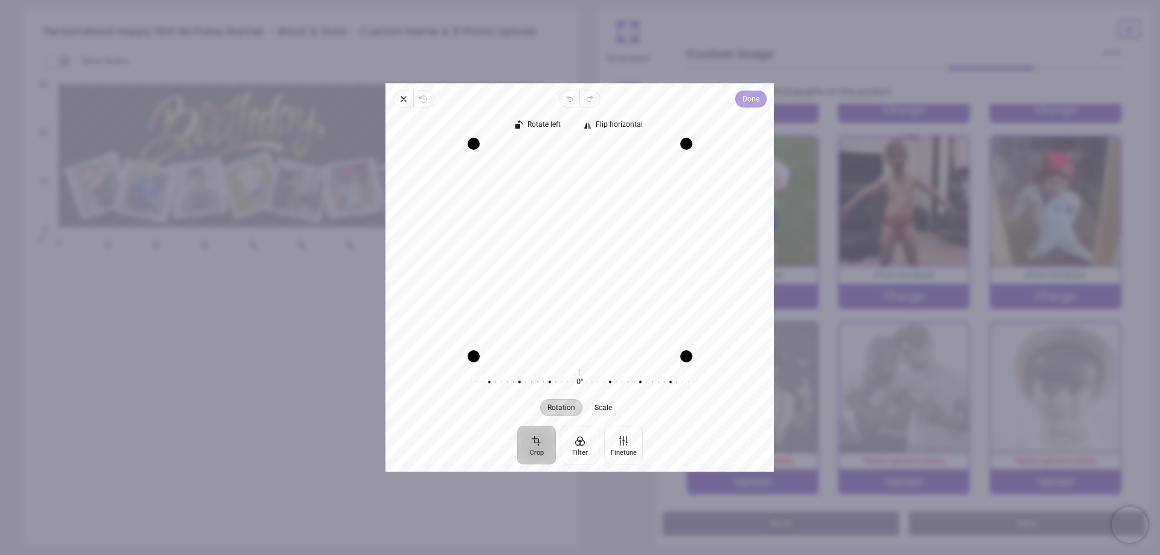
click at [747, 100] on span "Done" at bounding box center [751, 99] width 17 height 15
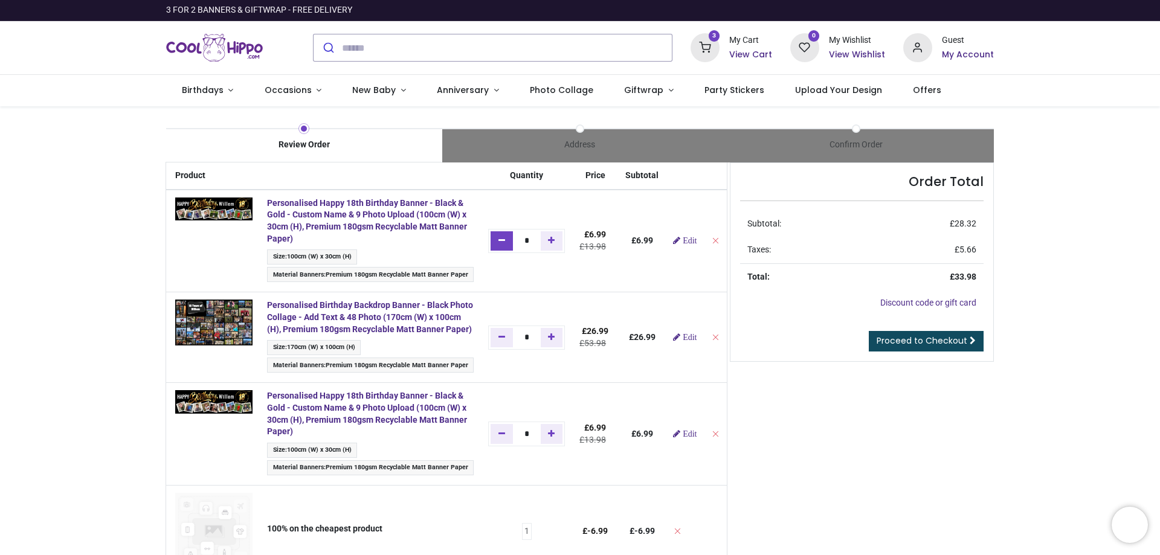
click at [492, 242] on link "Remove one" at bounding box center [502, 240] width 22 height 19
type input "*"
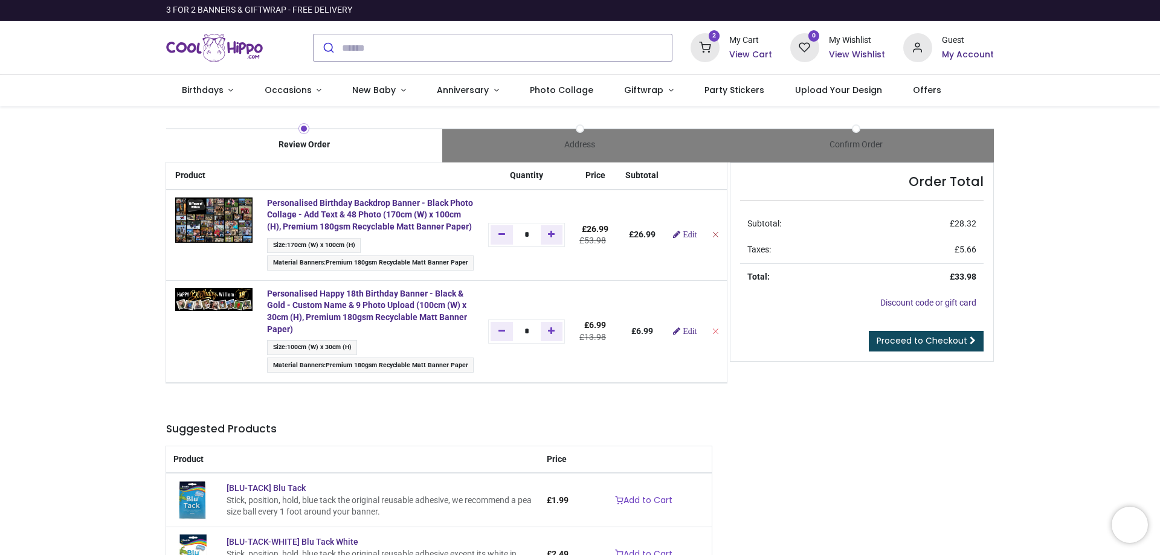
click at [711, 239] on icon "Remove from cart" at bounding box center [715, 234] width 8 height 8
type input "*"
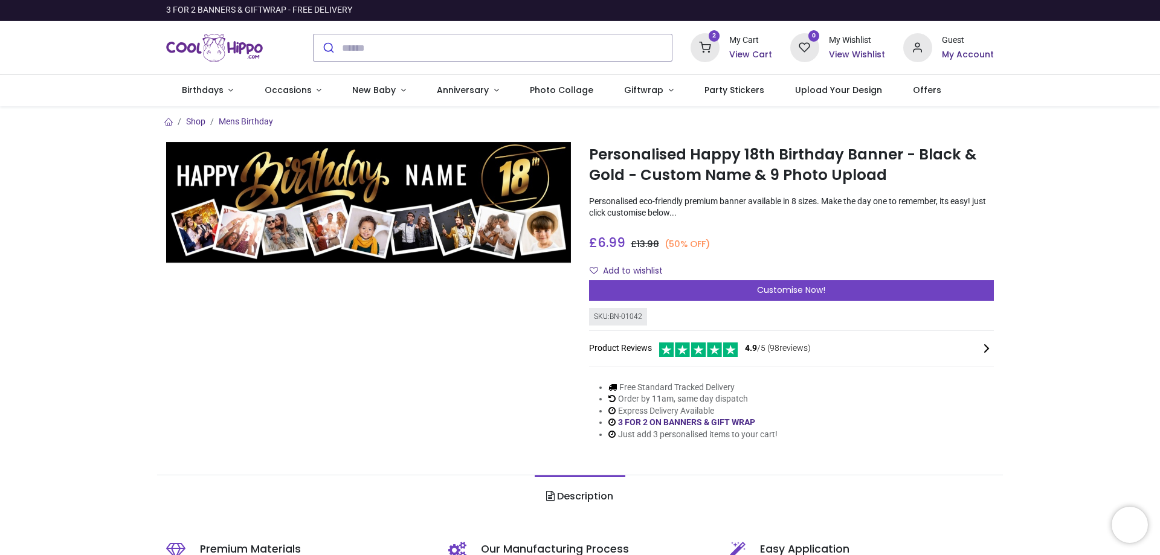
click at [750, 46] on div "My Cart" at bounding box center [750, 40] width 43 height 12
click at [715, 47] on icon at bounding box center [705, 47] width 29 height 29
click at [276, 289] on div at bounding box center [580, 277] width 1160 height 555
click at [776, 290] on span "Customise Now!" at bounding box center [791, 290] width 68 height 12
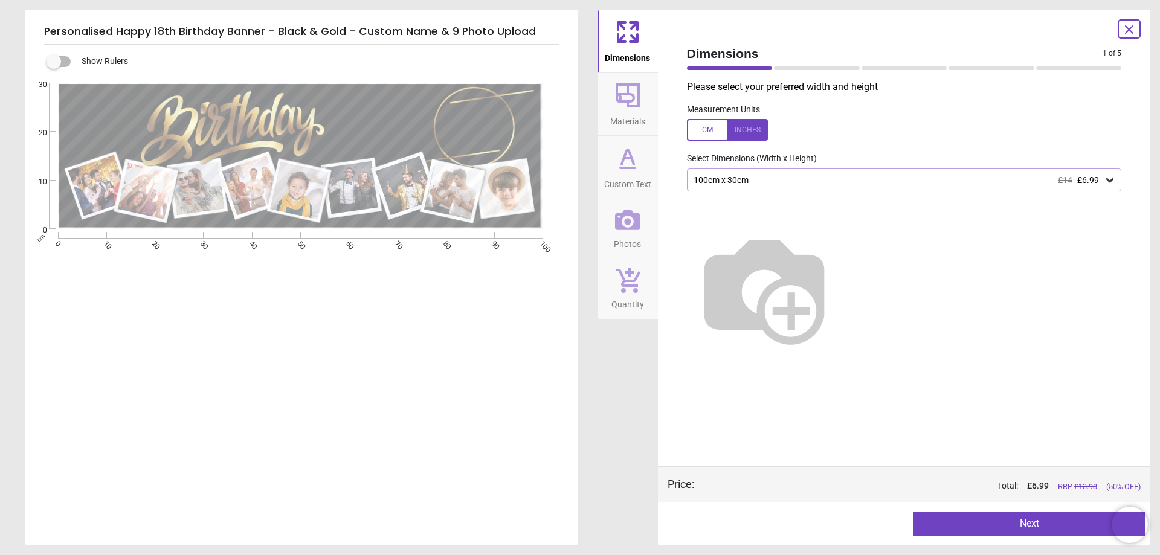
click at [1029, 526] on button "Next" at bounding box center [1030, 524] width 232 height 24
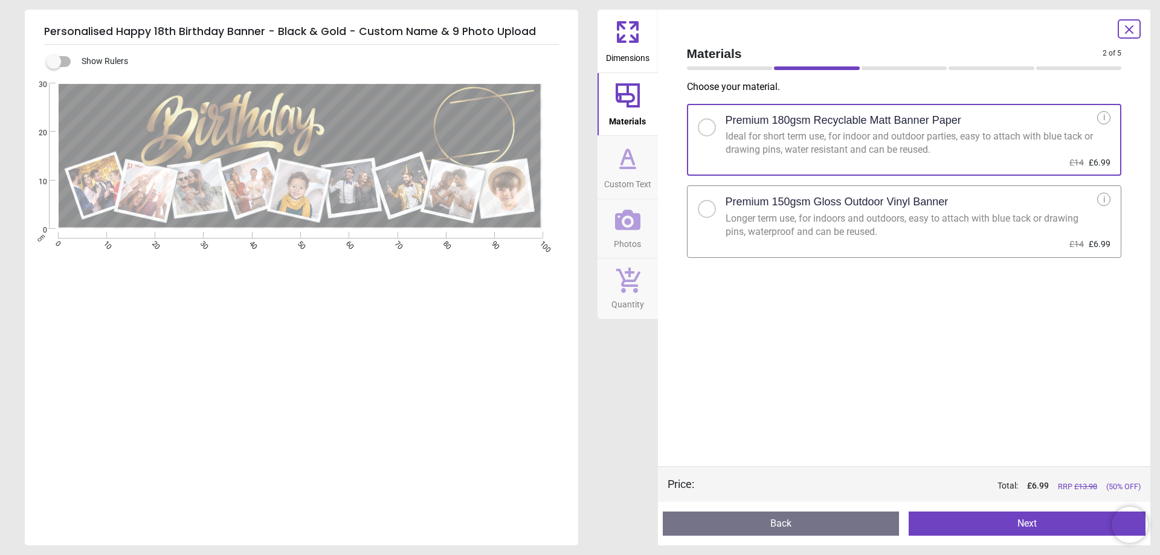
click at [1033, 525] on button "Next" at bounding box center [1027, 524] width 237 height 24
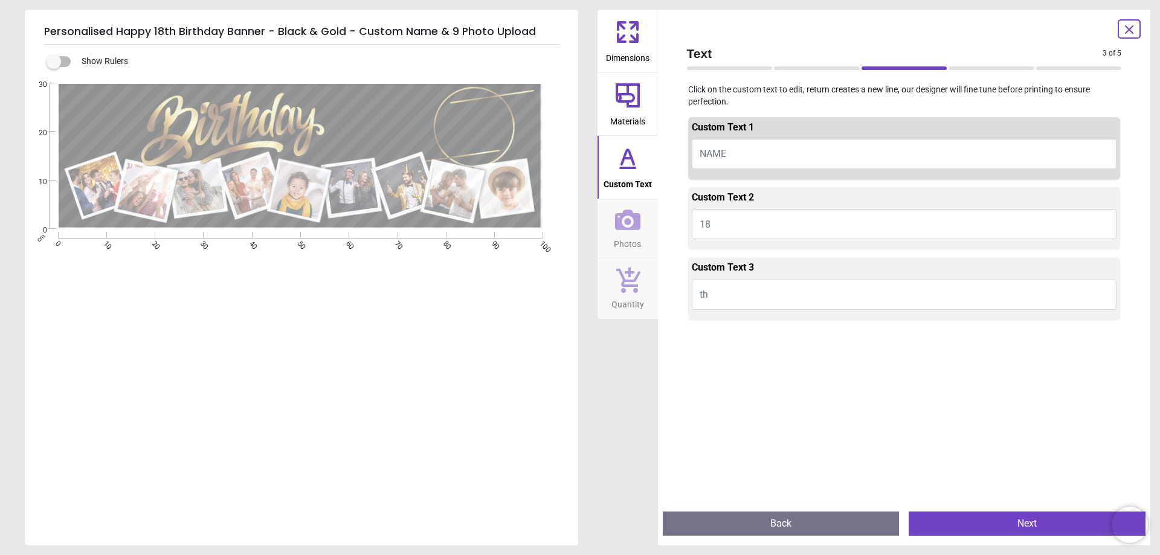
click at [1024, 523] on button "Next" at bounding box center [1027, 524] width 237 height 24
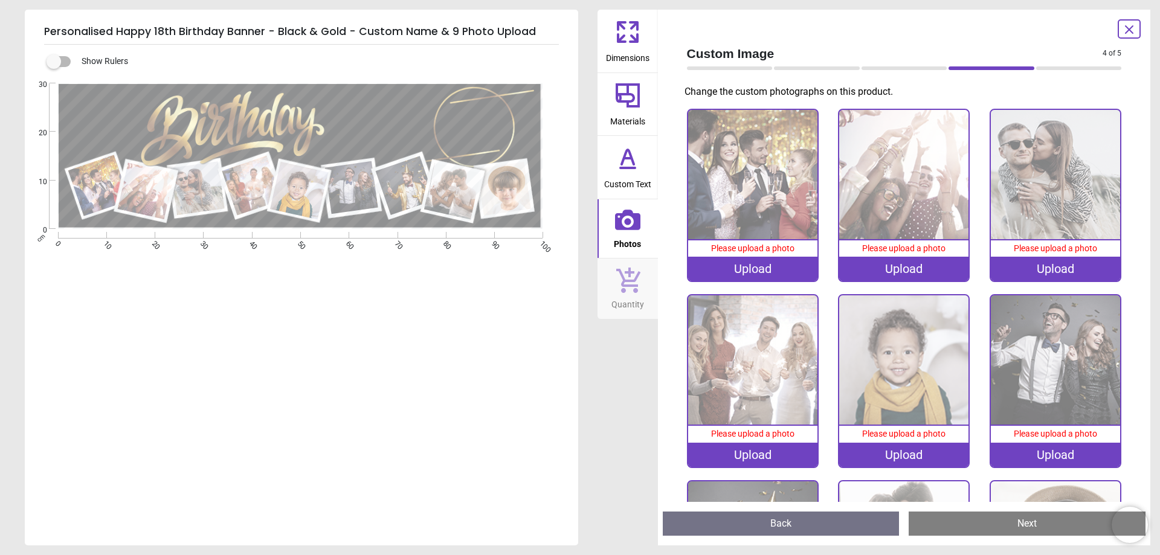
click at [366, 255] on div ".cls-1 { filter: url(#drop-shadow-2); } .cls-1, .cls-2, .cls-3, .cls-4, .cls-5,…" at bounding box center [300, 249] width 551 height 333
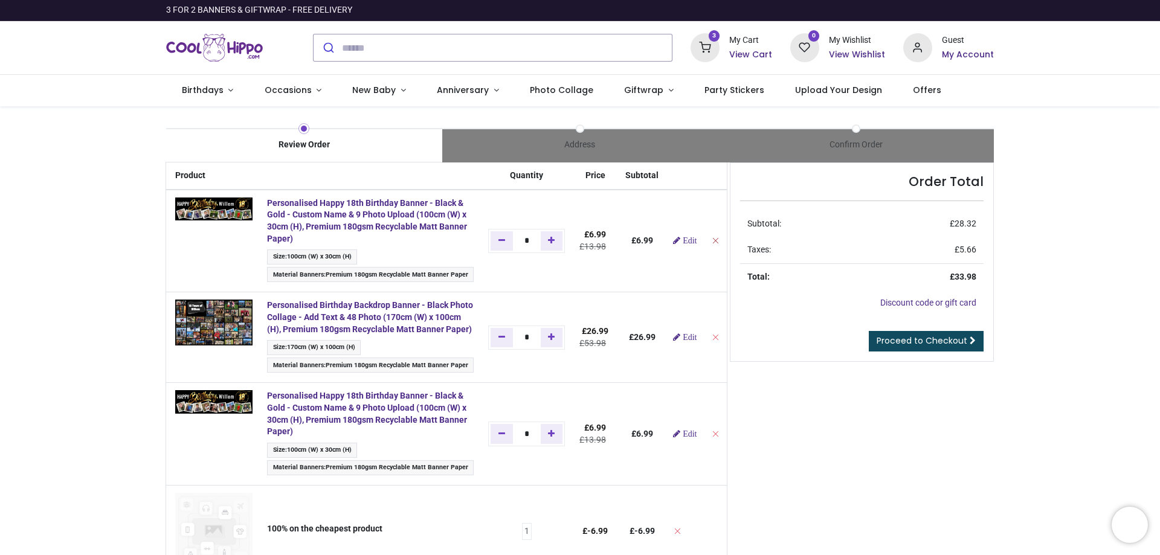
click at [711, 241] on icon "Remove from cart" at bounding box center [715, 240] width 8 height 8
type input "*"
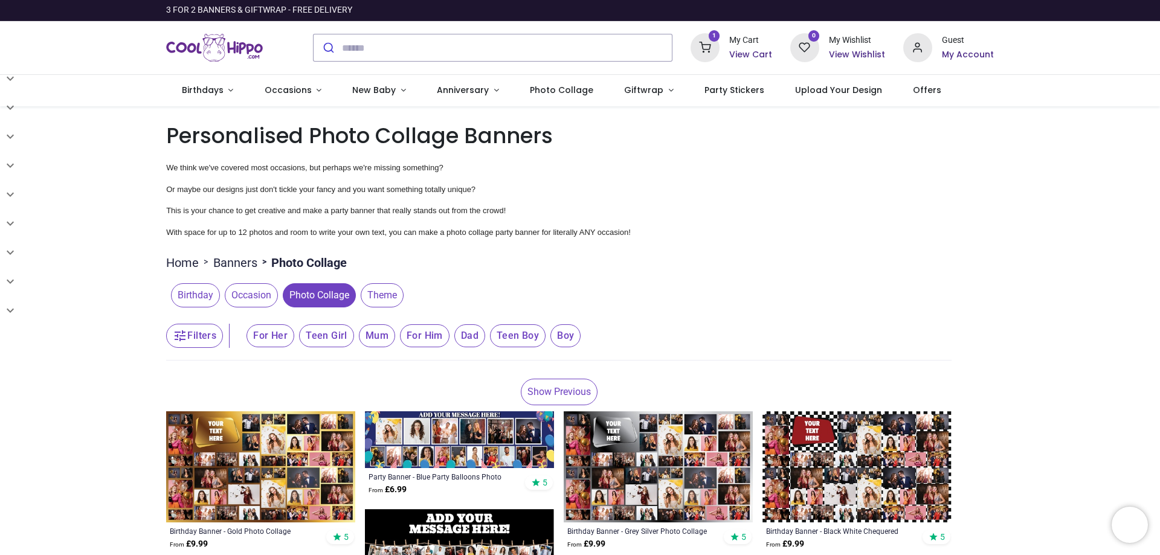
click at [749, 45] on div "My Cart" at bounding box center [750, 40] width 43 height 12
click at [706, 50] on icon at bounding box center [705, 47] width 29 height 29
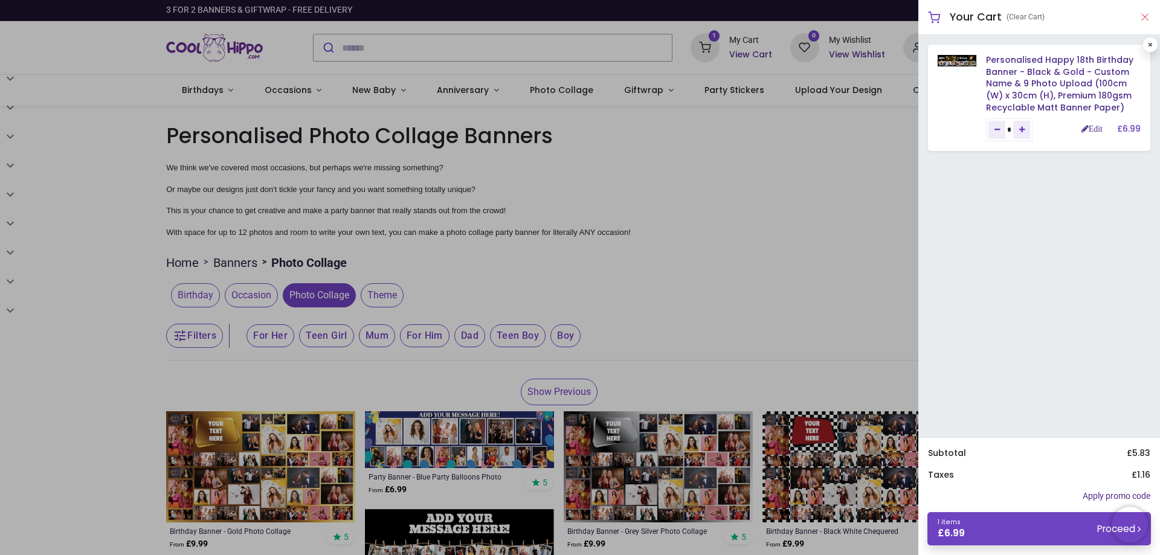
click at [1146, 18] on button "Close" at bounding box center [1145, 17] width 11 height 15
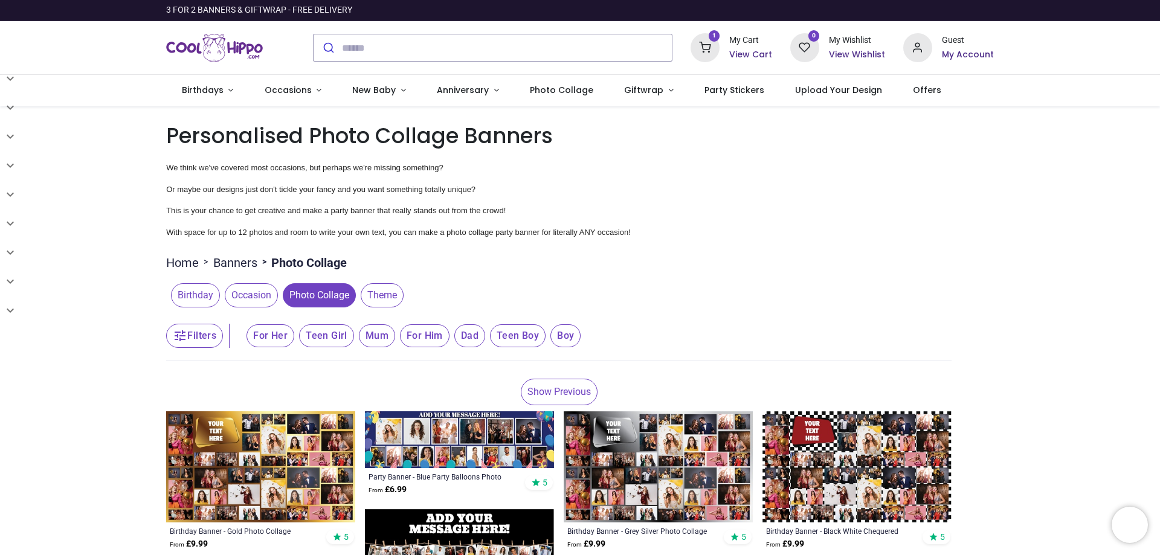
click at [744, 44] on div "My Cart" at bounding box center [750, 40] width 43 height 12
click at [709, 50] on icon at bounding box center [705, 47] width 29 height 29
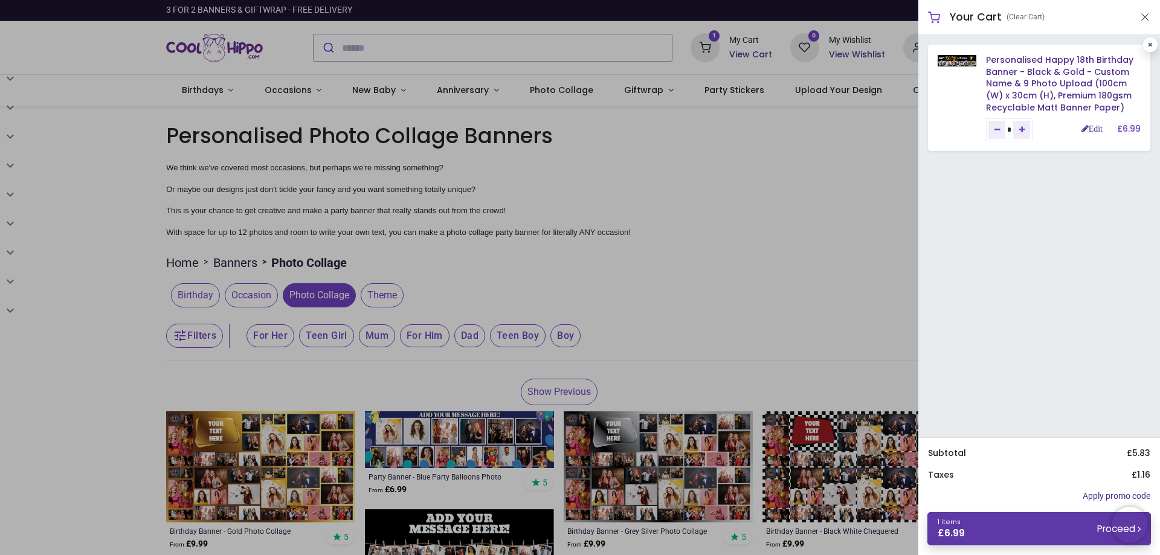
click at [1031, 528] on link "1 items £ 6.99 Proceed" at bounding box center [1040, 528] width 224 height 33
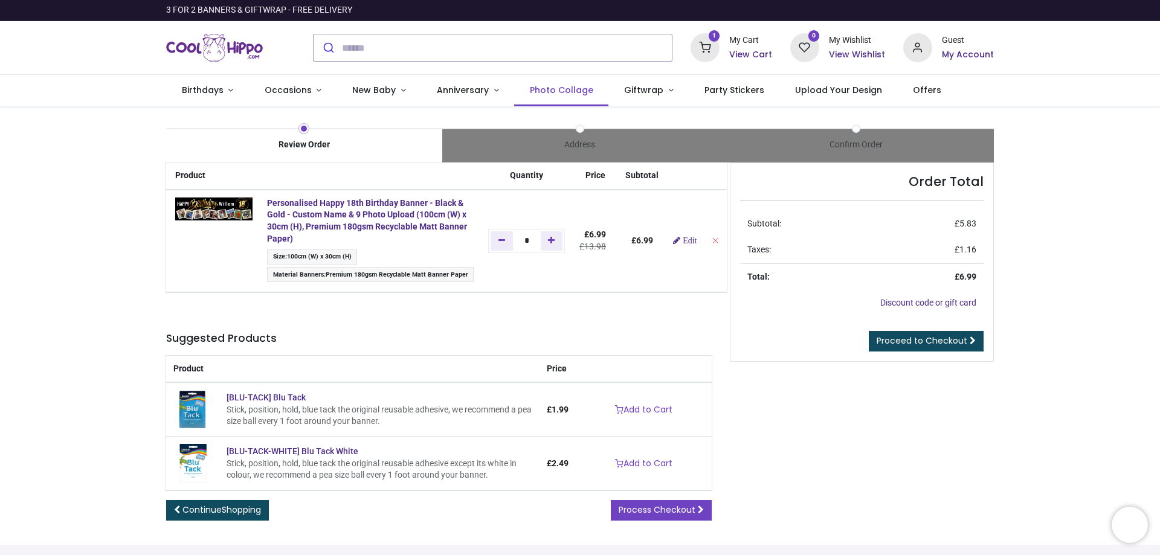
click at [559, 91] on span "Photo Collage" at bounding box center [561, 90] width 63 height 12
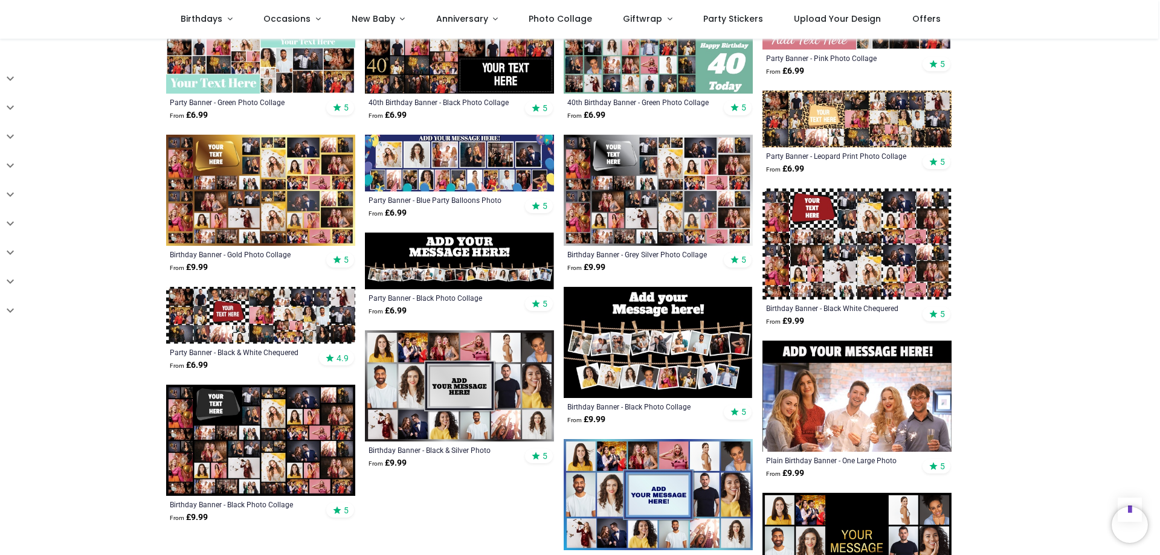
scroll to position [1088, 0]
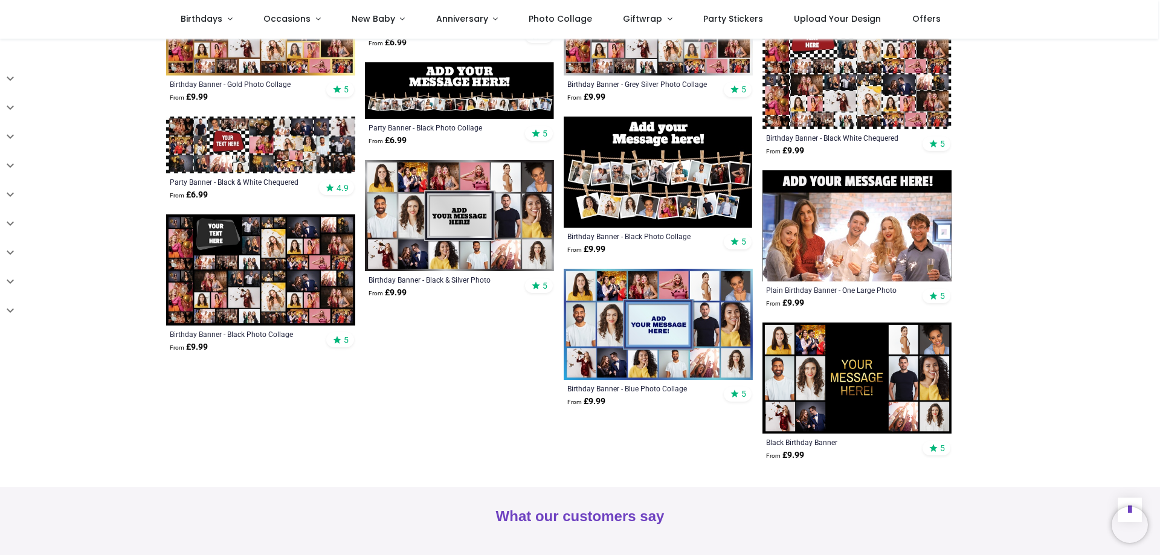
click at [286, 262] on img at bounding box center [260, 270] width 189 height 111
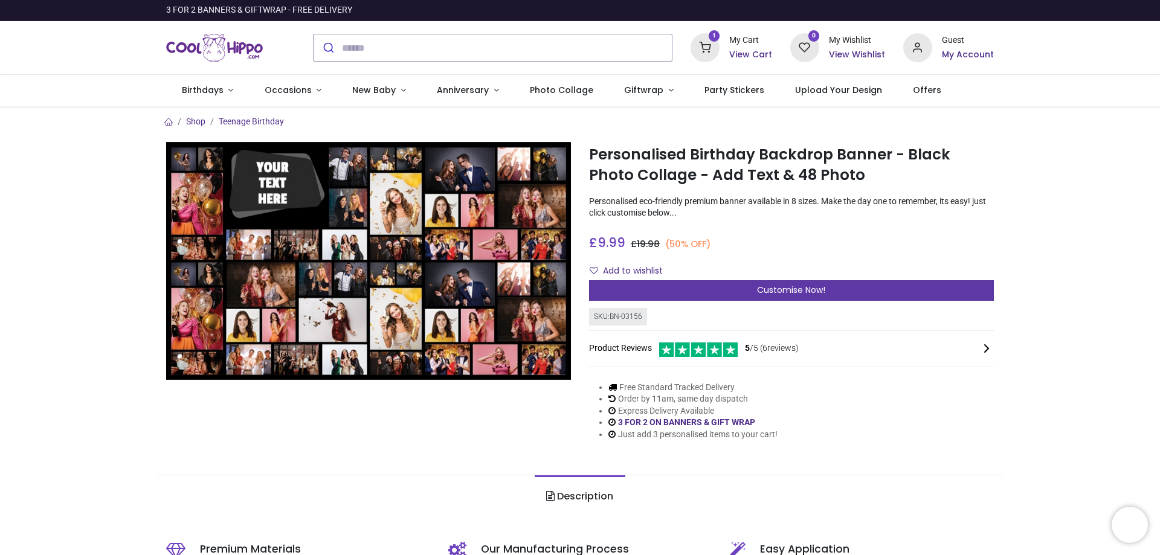
click at [819, 288] on span "Customise Now!" at bounding box center [791, 290] width 68 height 12
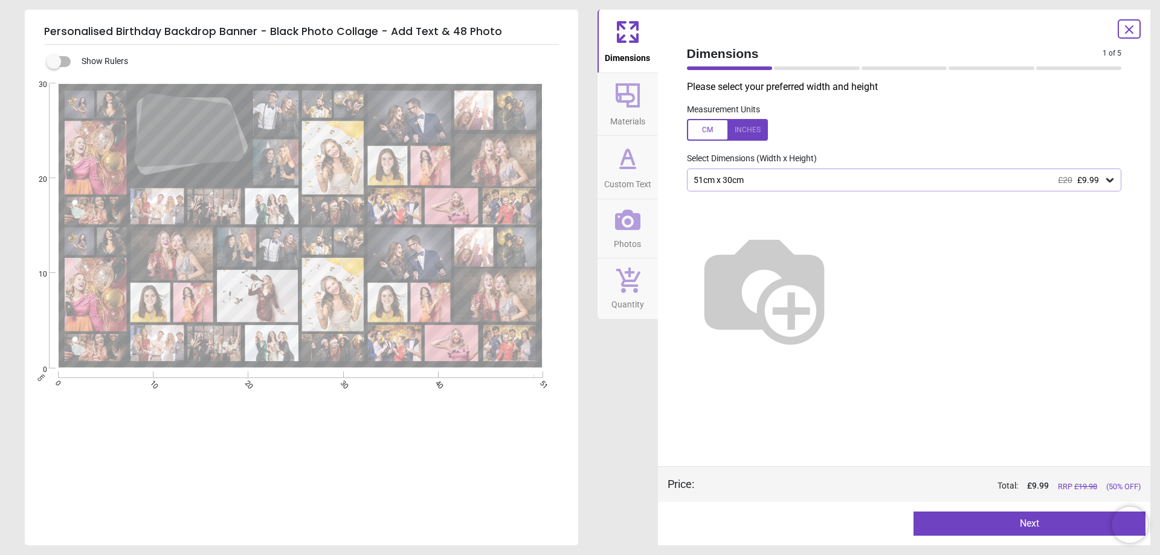
click at [1107, 176] on icon at bounding box center [1110, 180] width 12 height 12
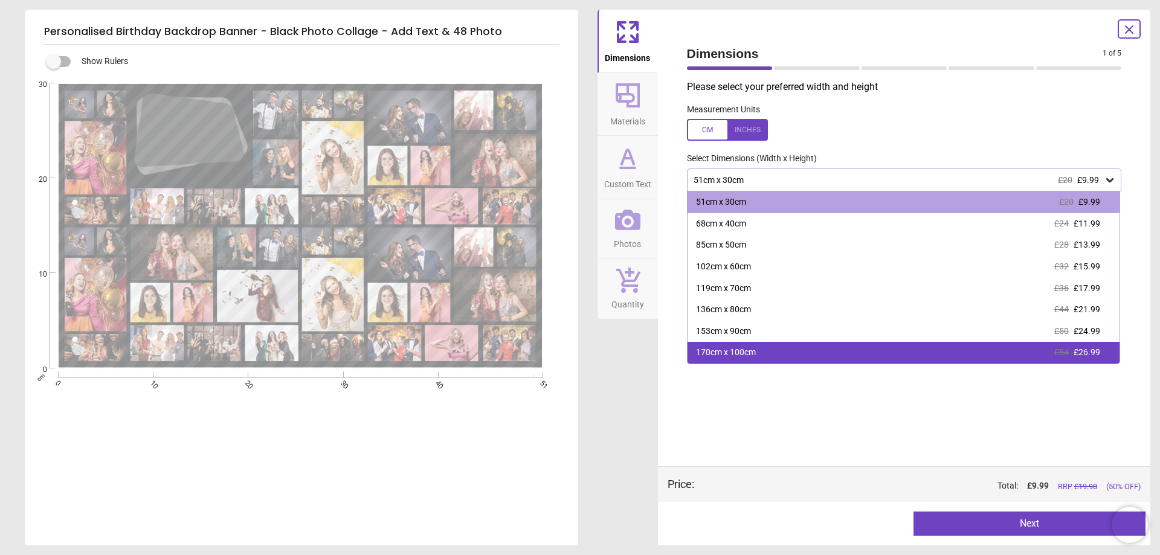
click at [912, 355] on div "170cm x 100cm £54 £26.99" at bounding box center [904, 353] width 433 height 22
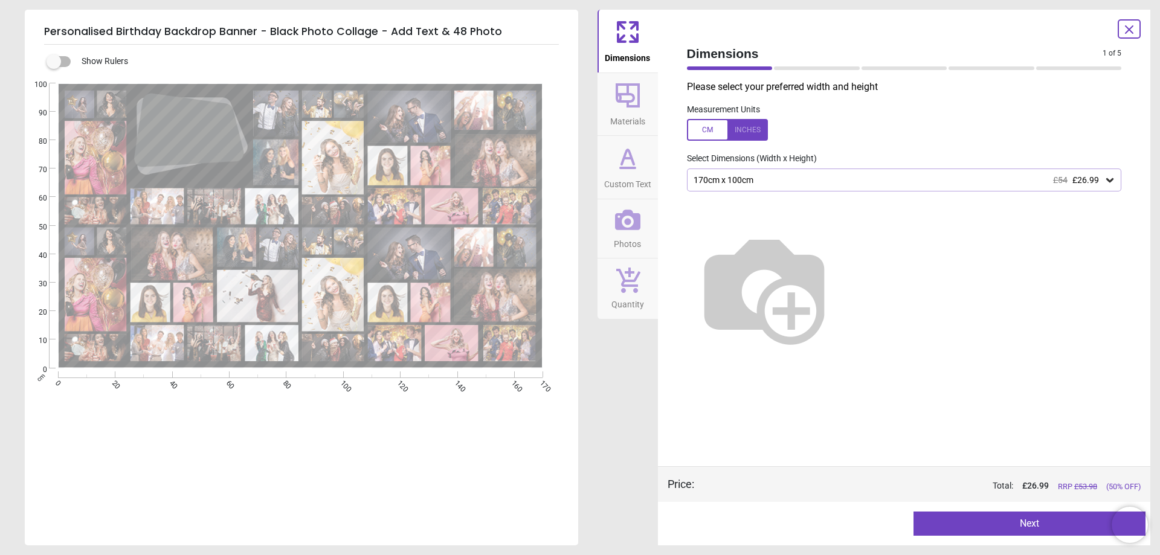
click at [996, 528] on button "Next" at bounding box center [1030, 524] width 232 height 24
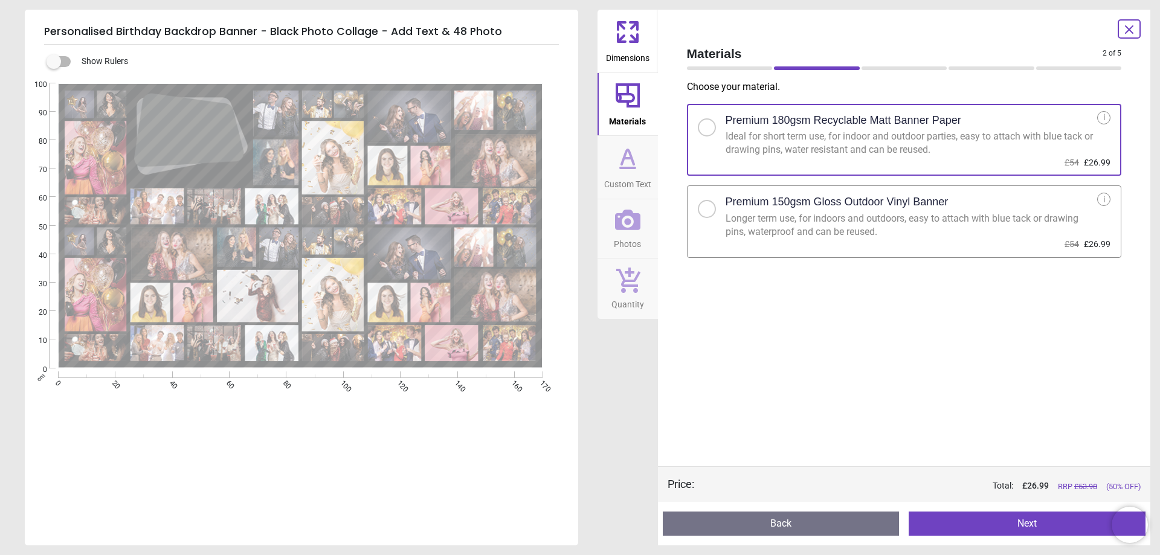
click at [999, 528] on button "Next" at bounding box center [1027, 524] width 237 height 24
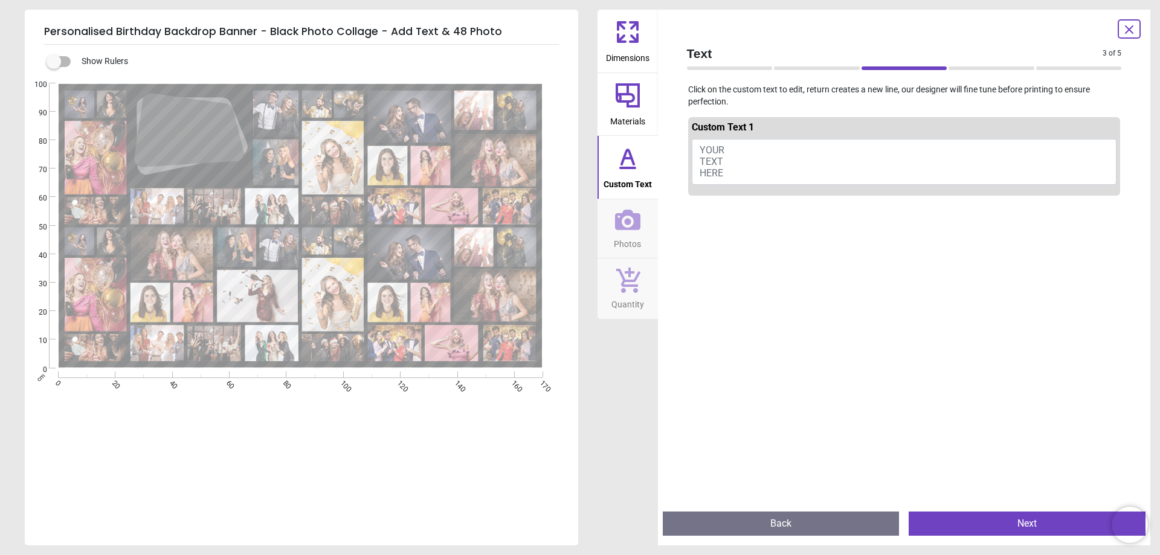
click at [1002, 528] on button "Next" at bounding box center [1027, 524] width 237 height 24
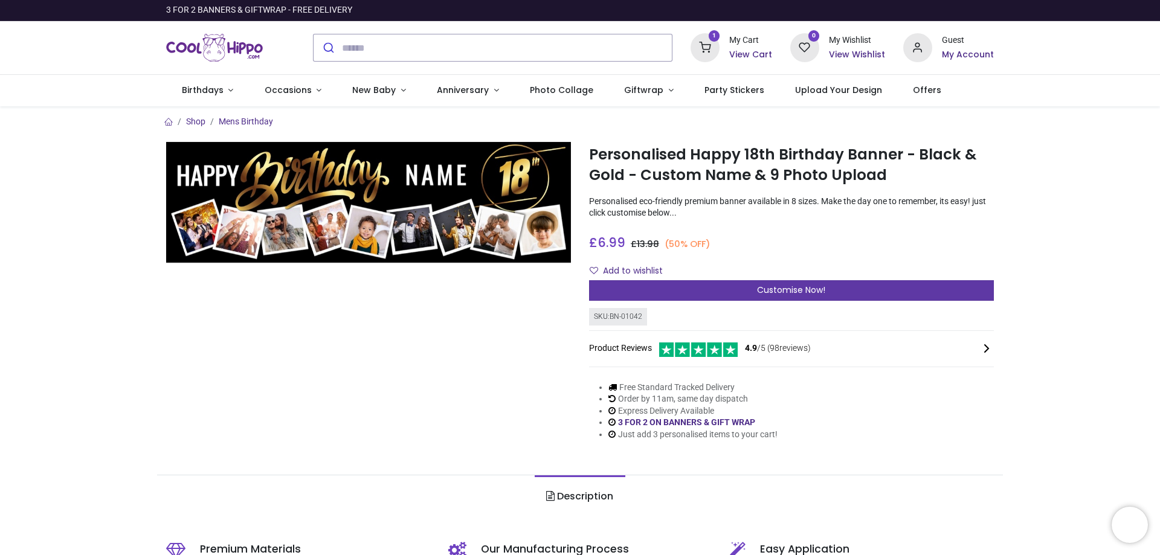
click at [765, 292] on span "Customise Now!" at bounding box center [791, 290] width 68 height 12
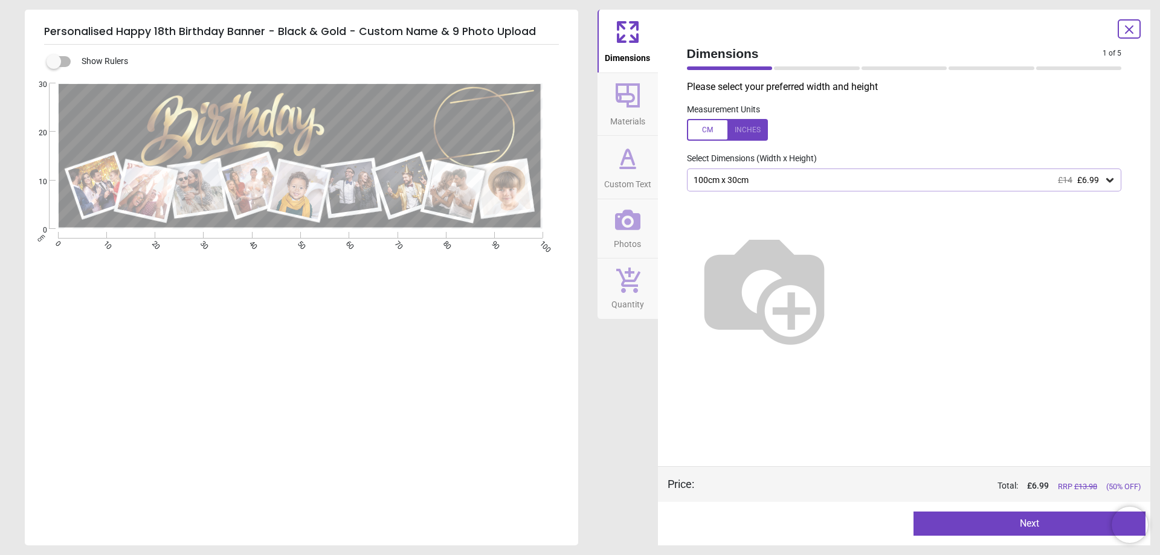
click at [1007, 521] on button "Next" at bounding box center [1030, 524] width 232 height 24
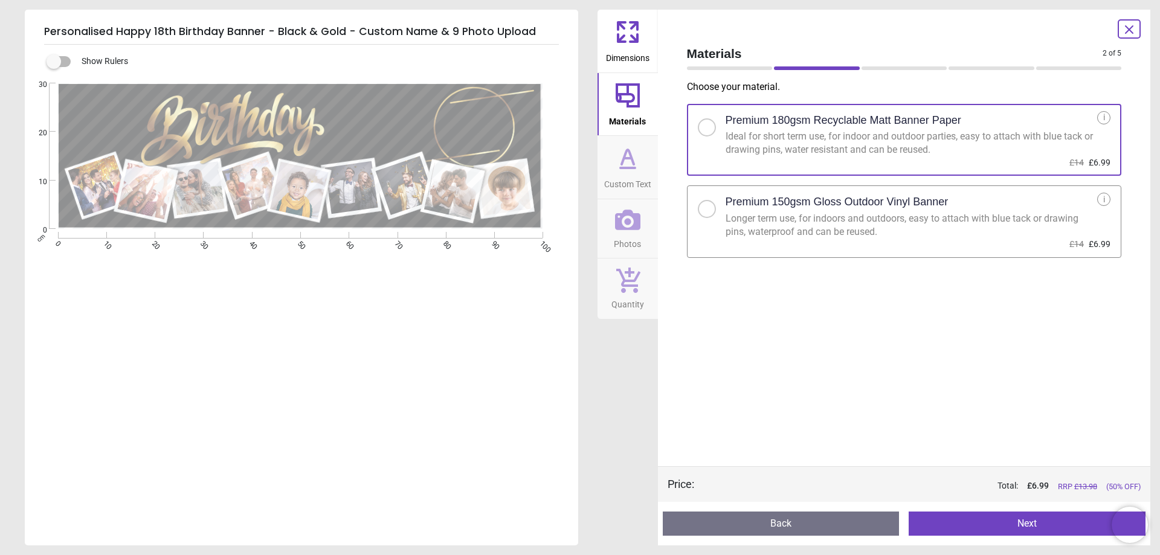
click at [1006, 521] on button "Next" at bounding box center [1027, 524] width 237 height 24
